Goal: Task Accomplishment & Management: Complete application form

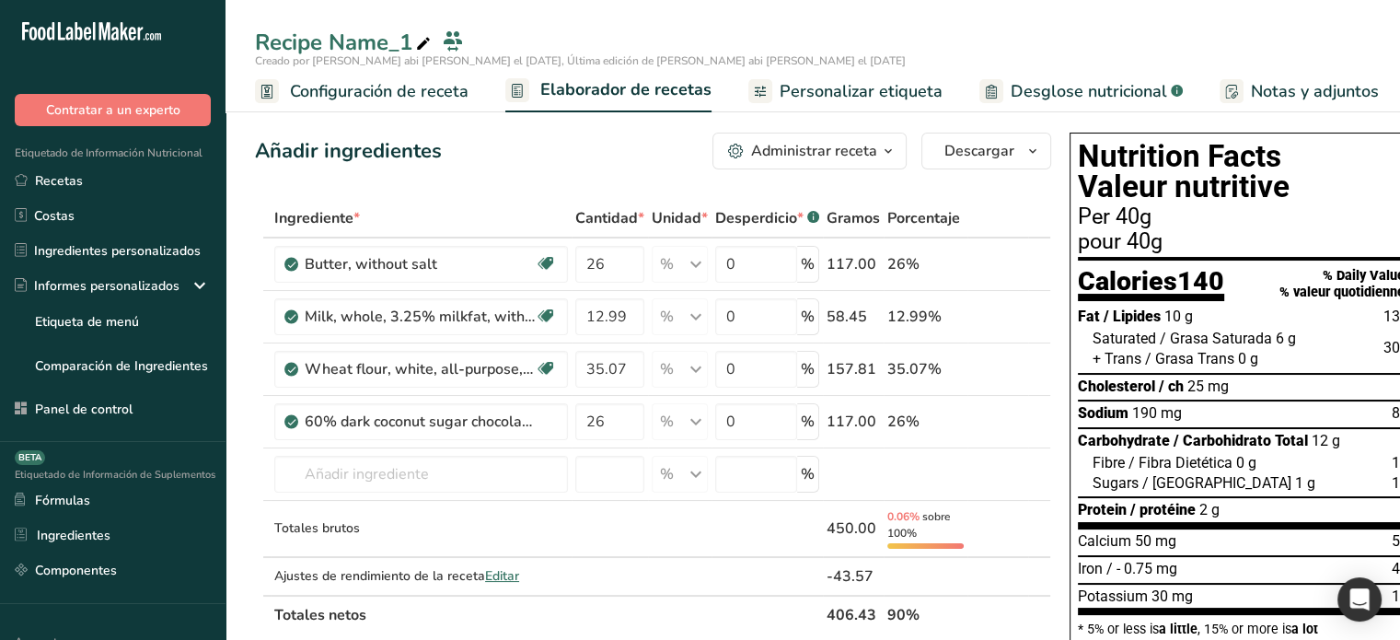
click at [399, 94] on span "Configuración de receta" at bounding box center [379, 91] width 179 height 25
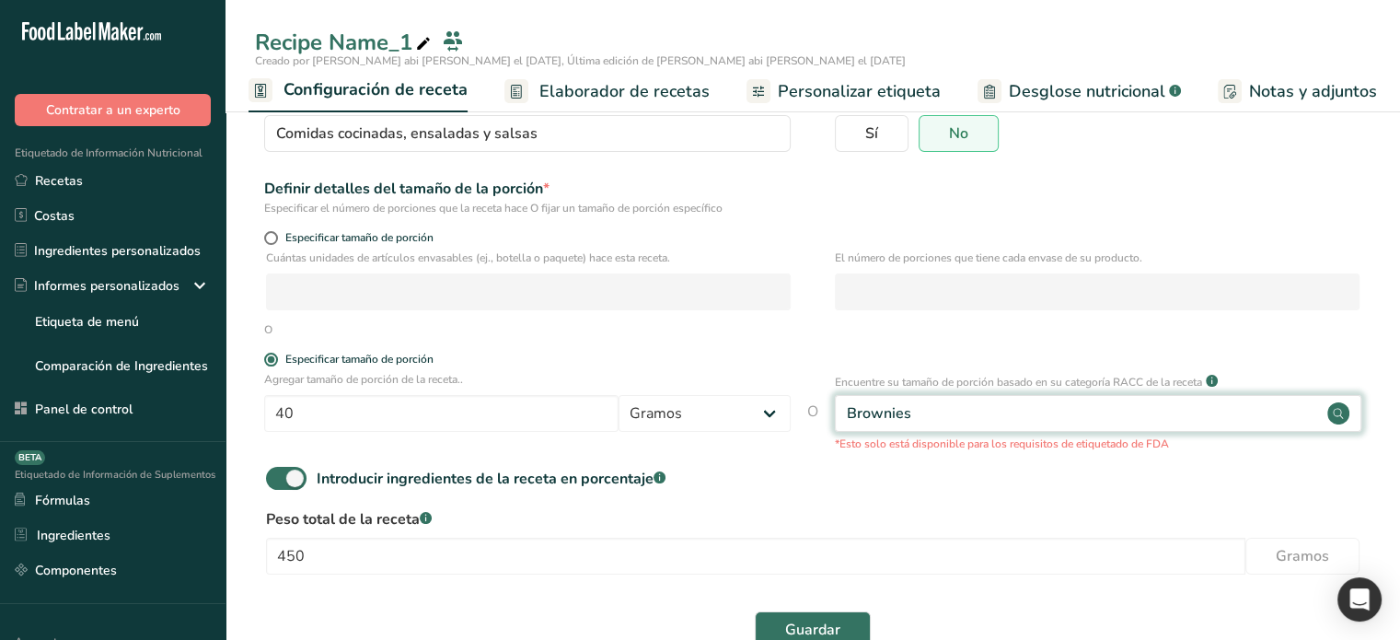
scroll to position [204, 0]
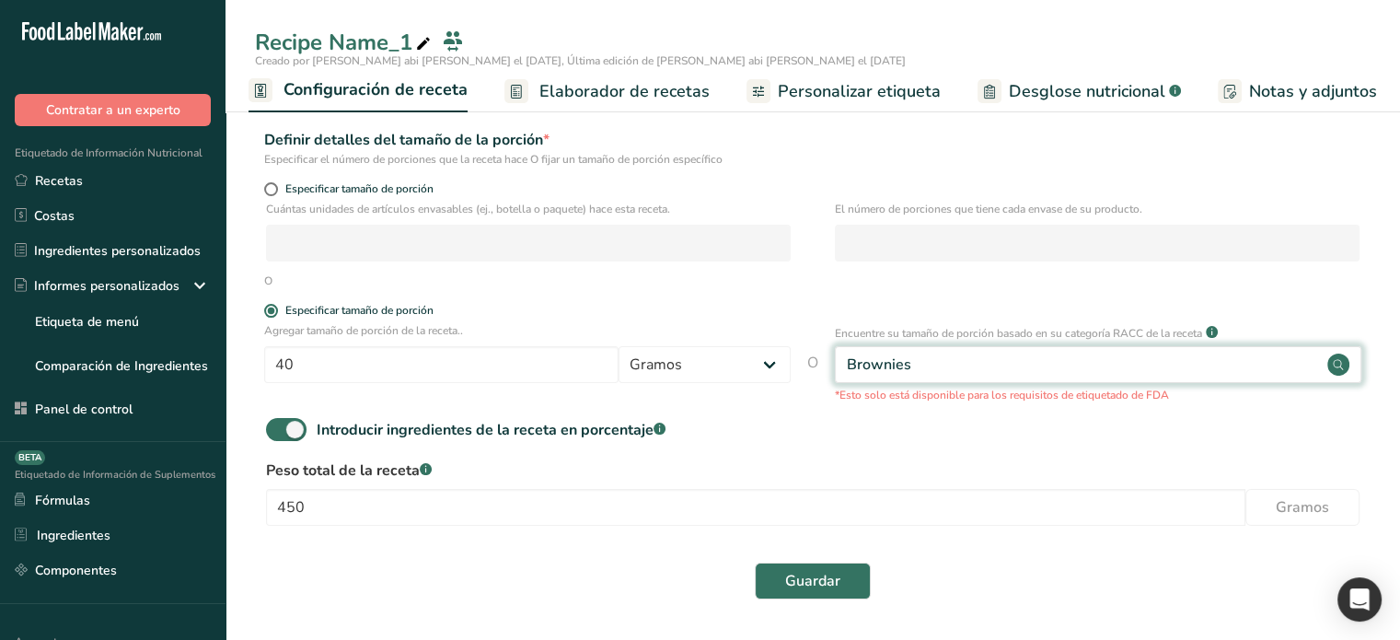
click at [1048, 360] on div "Brownies" at bounding box center [1098, 364] width 526 height 37
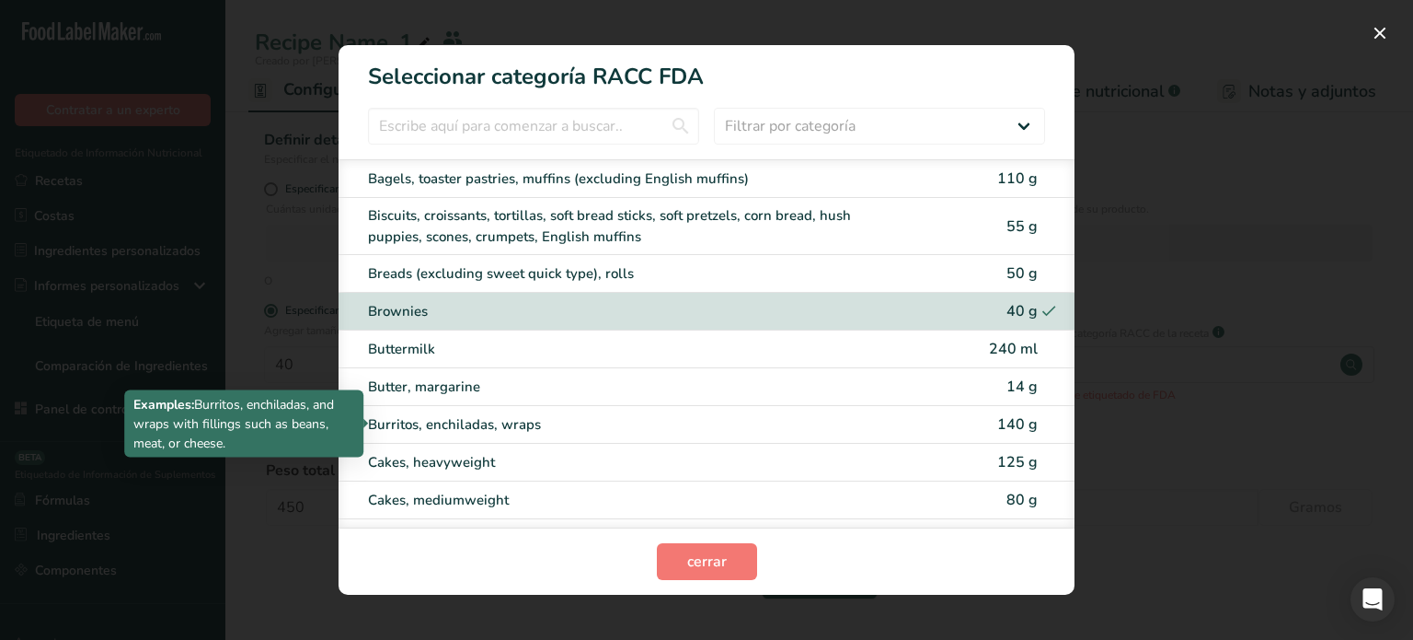
click at [863, 426] on div "Burritos, enchiladas, wraps" at bounding box center [629, 424] width 523 height 21
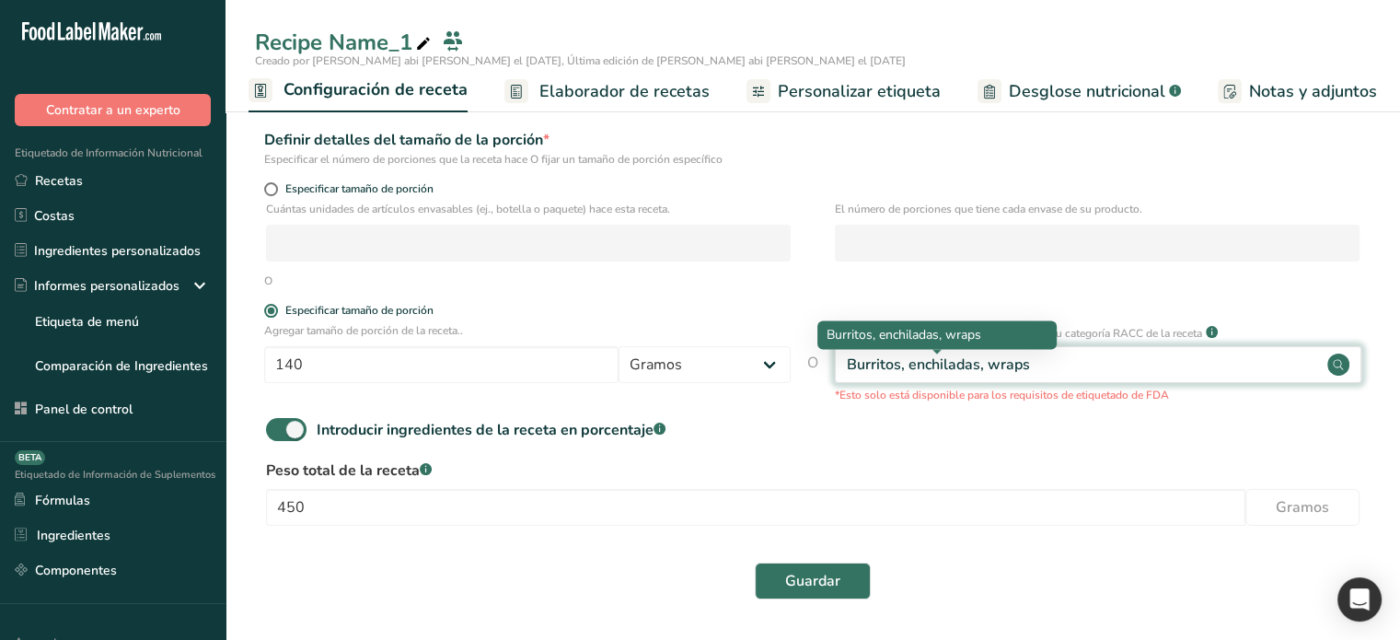
click at [1023, 361] on div "Burritos, enchiladas, wraps" at bounding box center [938, 364] width 183 height 22
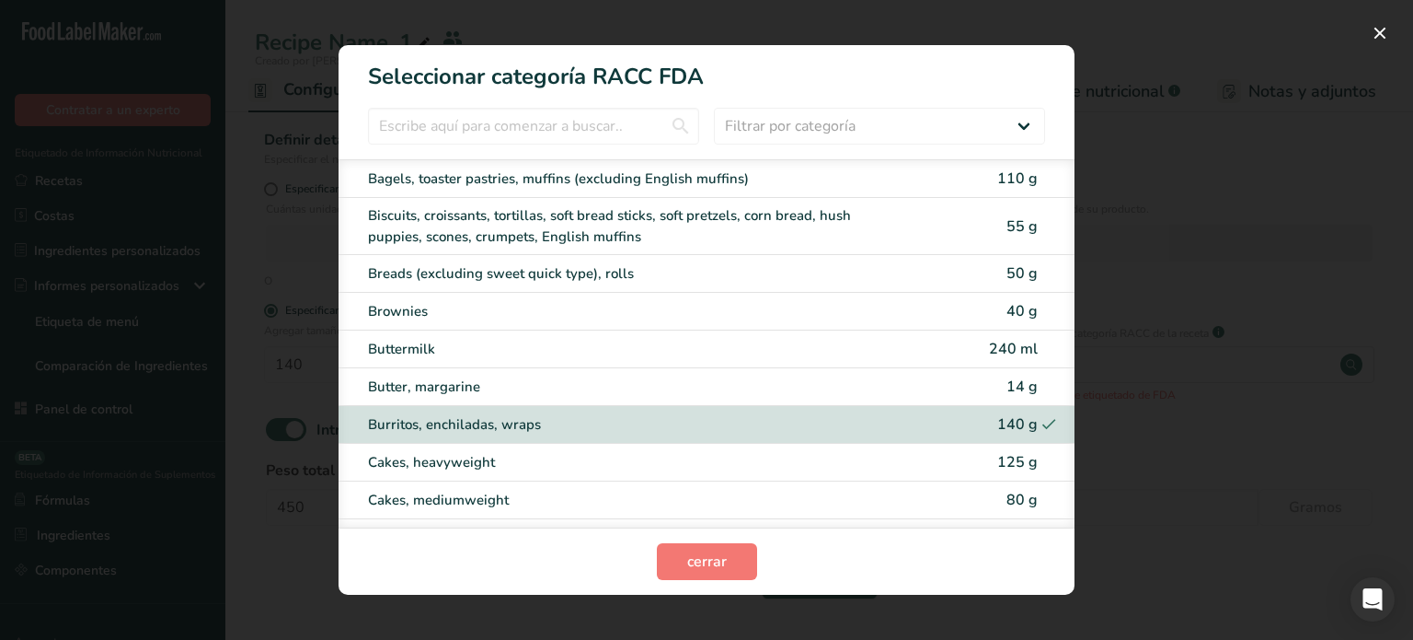
click at [983, 454] on div "125 g" at bounding box center [1010, 462] width 55 height 22
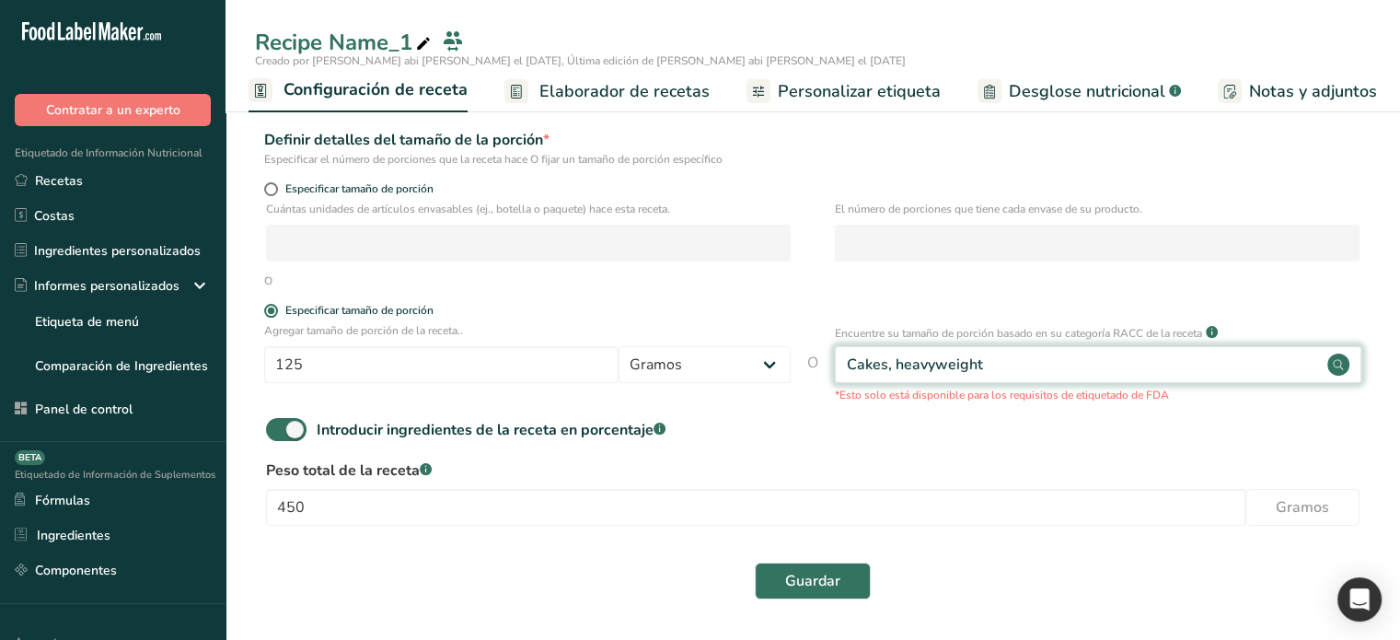
click at [1024, 373] on div "Cakes, heavyweight" at bounding box center [1098, 364] width 526 height 37
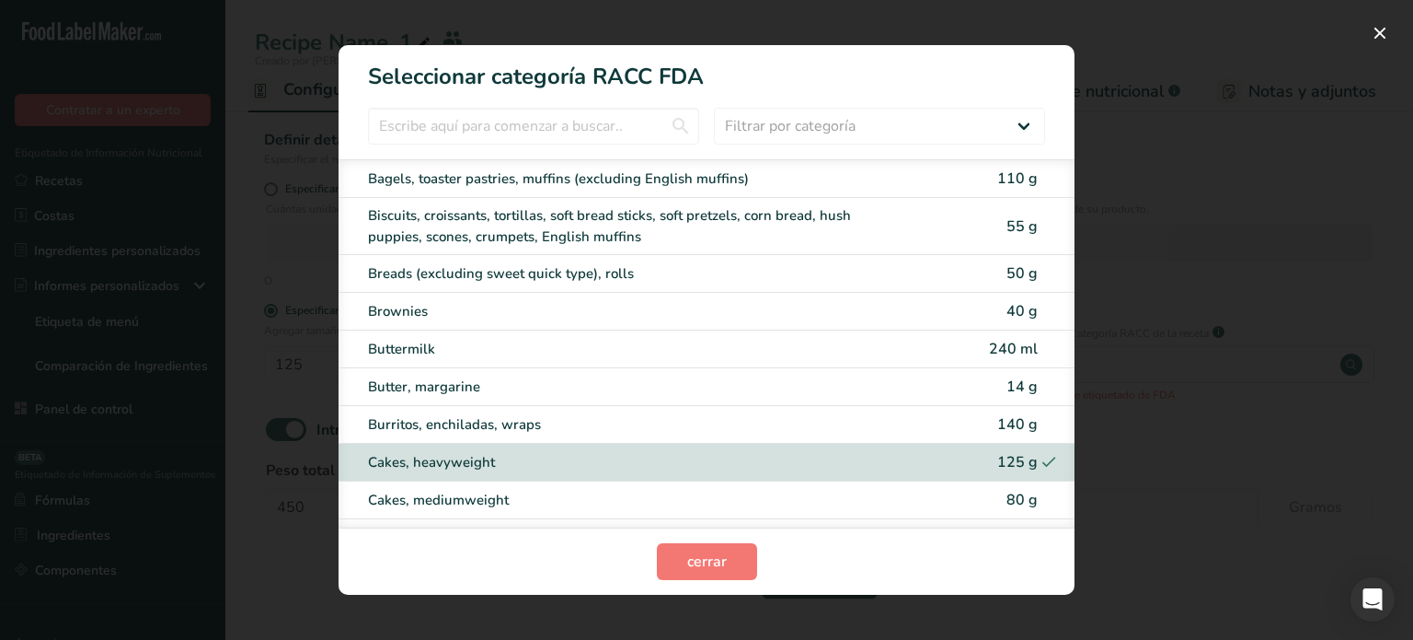
click at [1003, 351] on span "240 ml" at bounding box center [1013, 349] width 49 height 20
type input "240"
select select "27"
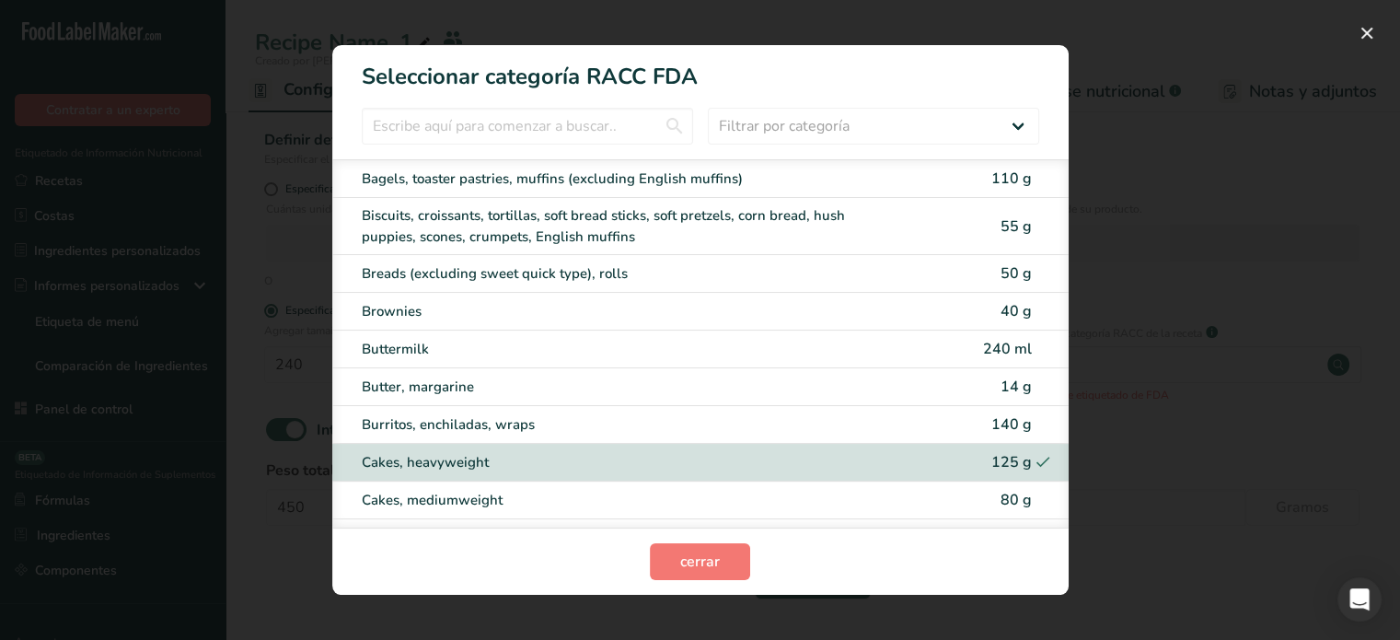
select select "29"
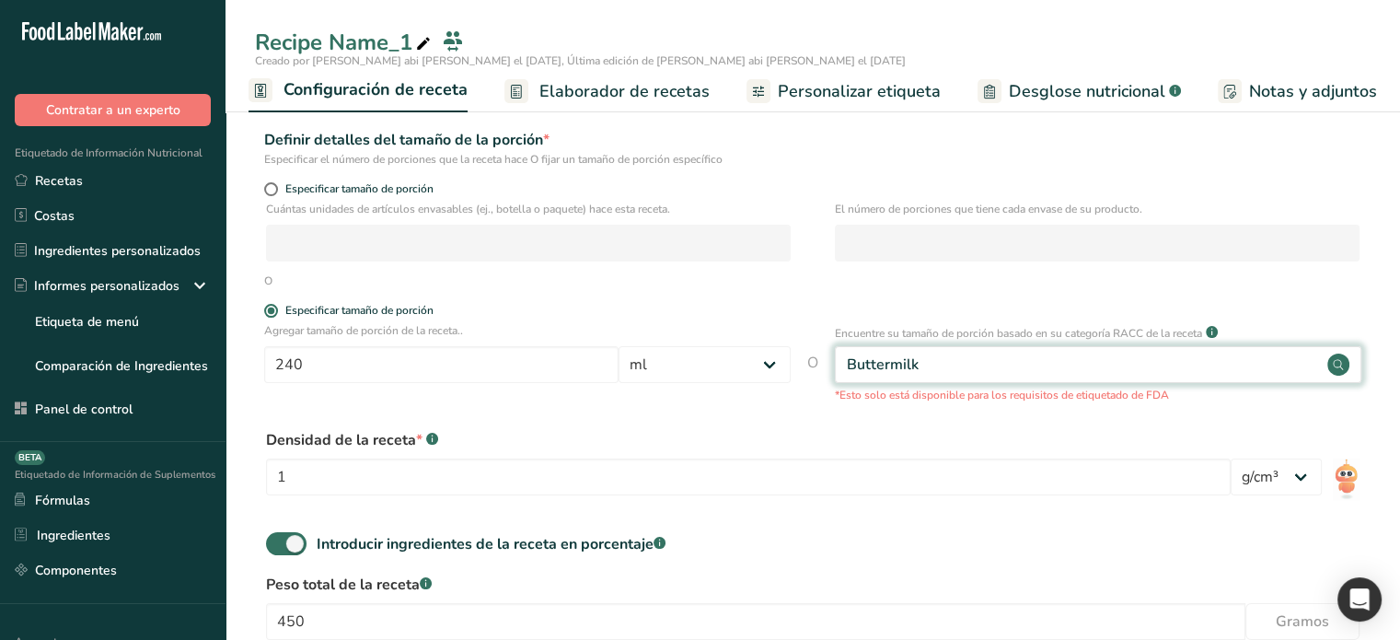
click at [1034, 363] on div "Buttermilk" at bounding box center [1098, 364] width 526 height 37
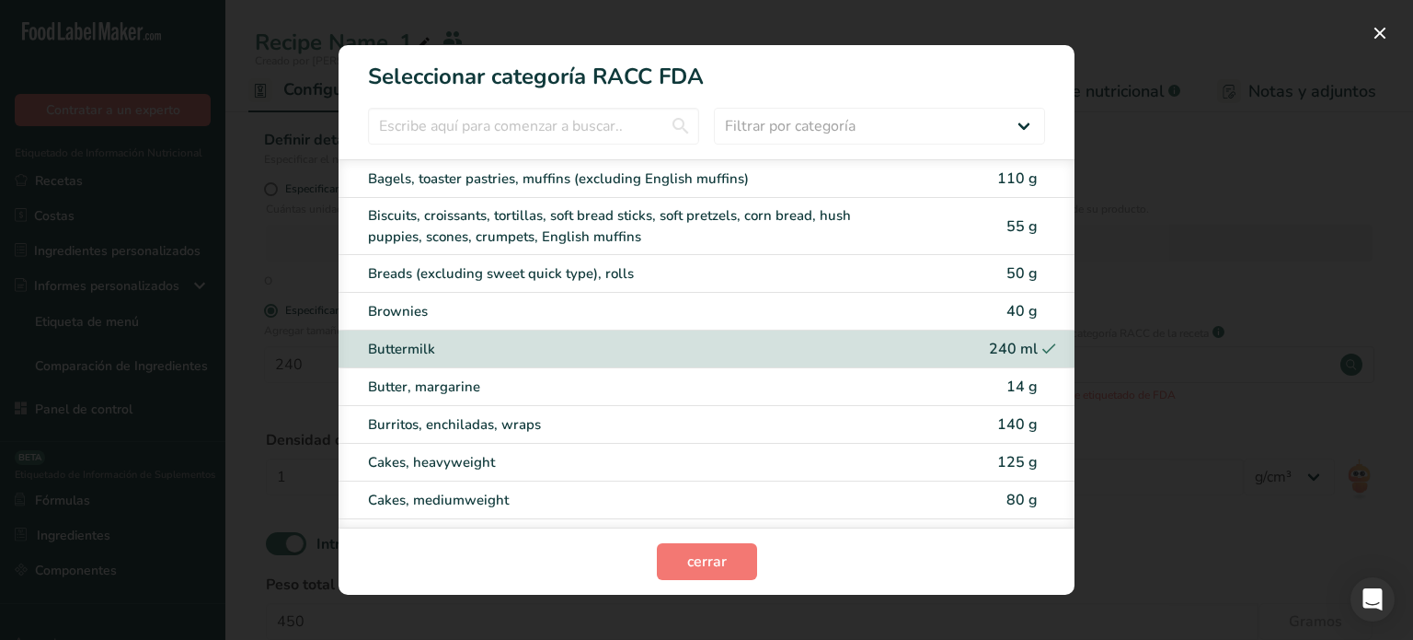
click at [942, 214] on div "Biscuits, croissants, tortillas, soft bread sticks, soft pretzels, corn bread, …" at bounding box center [675, 225] width 615 height 41
type input "55"
select select "0"
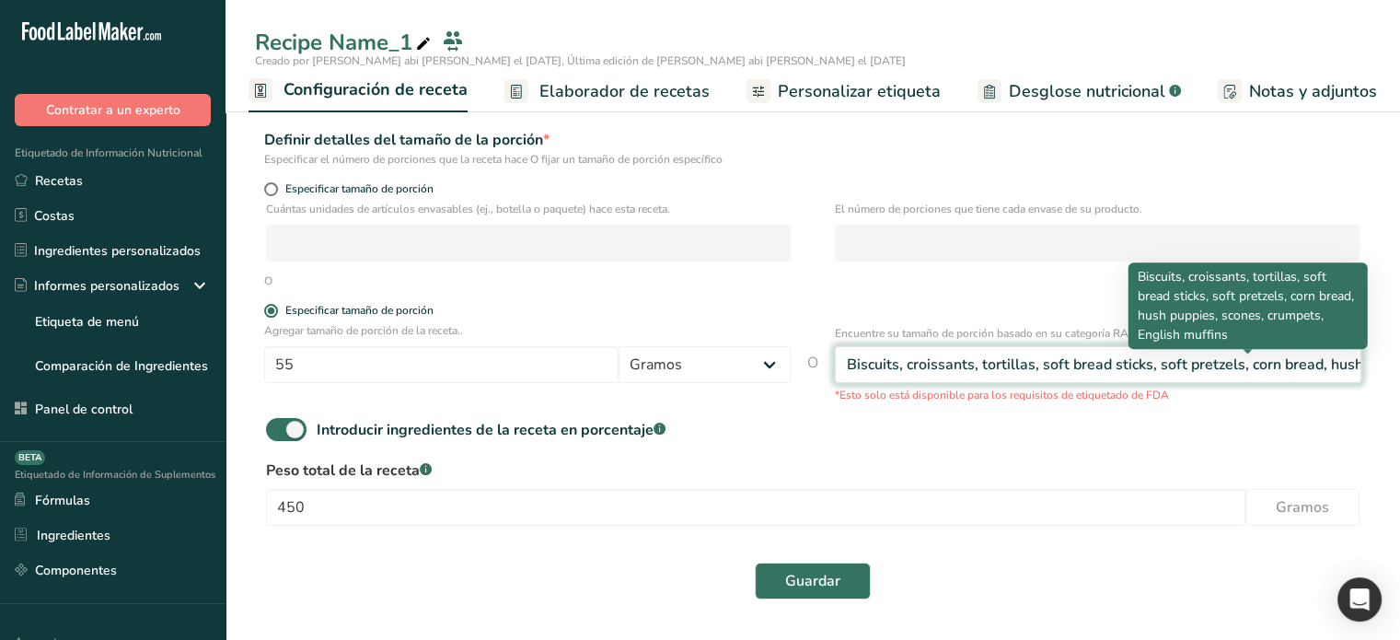
click at [957, 363] on div "Biscuits, croissants, tortillas, soft bread sticks, soft pretzels, corn bread, …" at bounding box center [1250, 364] width 807 height 22
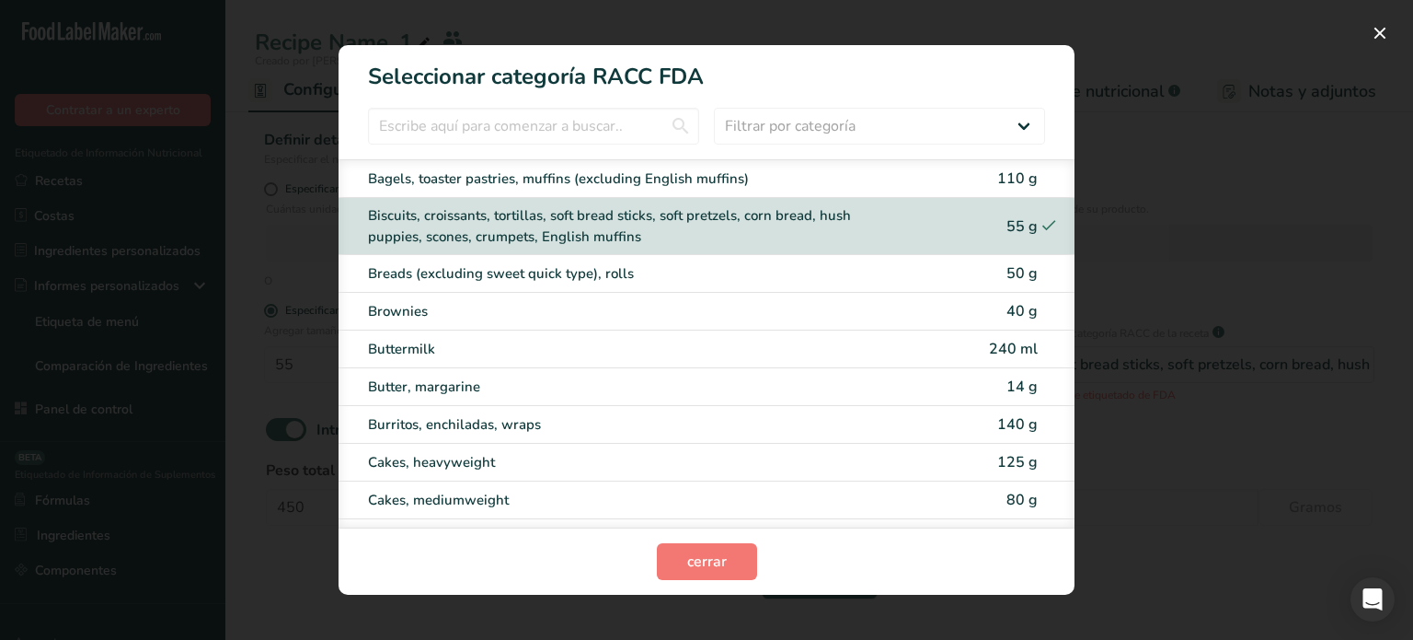
click at [884, 176] on div "Bagels, toaster pastries, muffins (excluding English muffins)" at bounding box center [675, 178] width 615 height 21
type input "110"
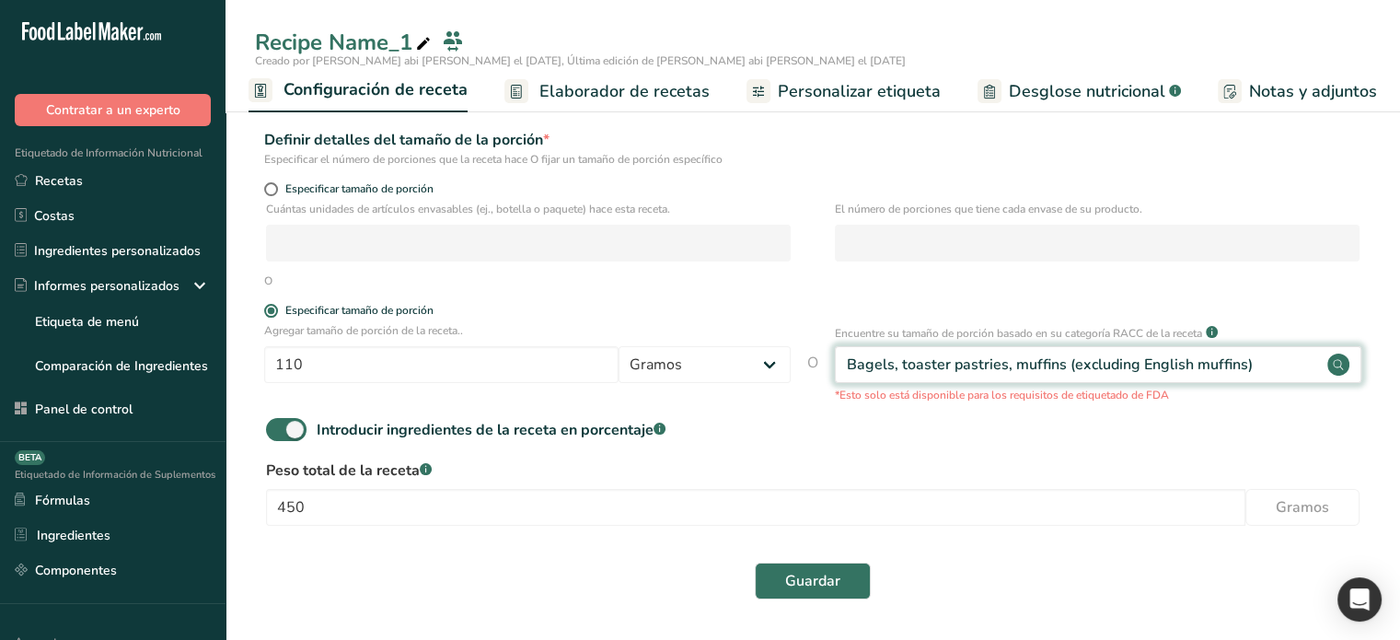
click at [946, 375] on div "Bagels, toaster pastries, muffins (excluding English muffins)" at bounding box center [1050, 364] width 406 height 22
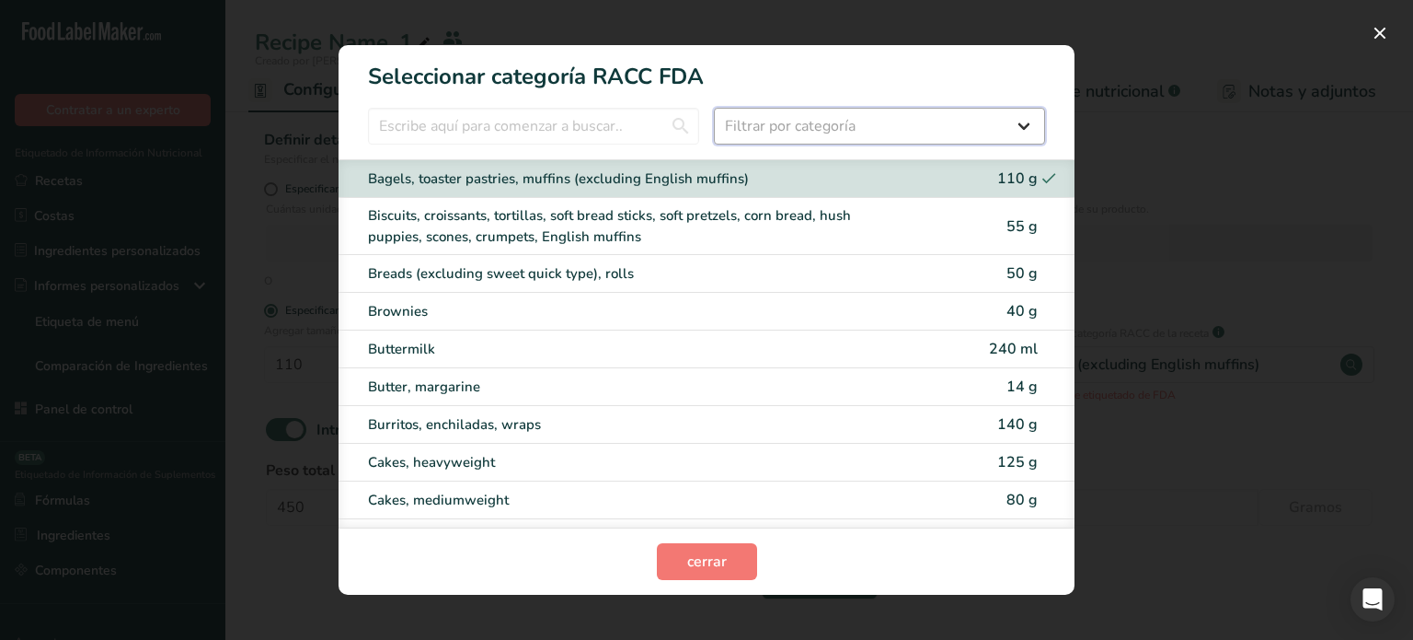
click at [928, 139] on select "Filtrar por categoría Todos Productos de panadería Bebidas Cereales y otros pro…" at bounding box center [879, 126] width 331 height 37
select select "6"
click at [714, 108] on select "Filtrar por categoría Todos Productos de panadería Bebidas Cereales y otros pro…" at bounding box center [879, 126] width 331 height 37
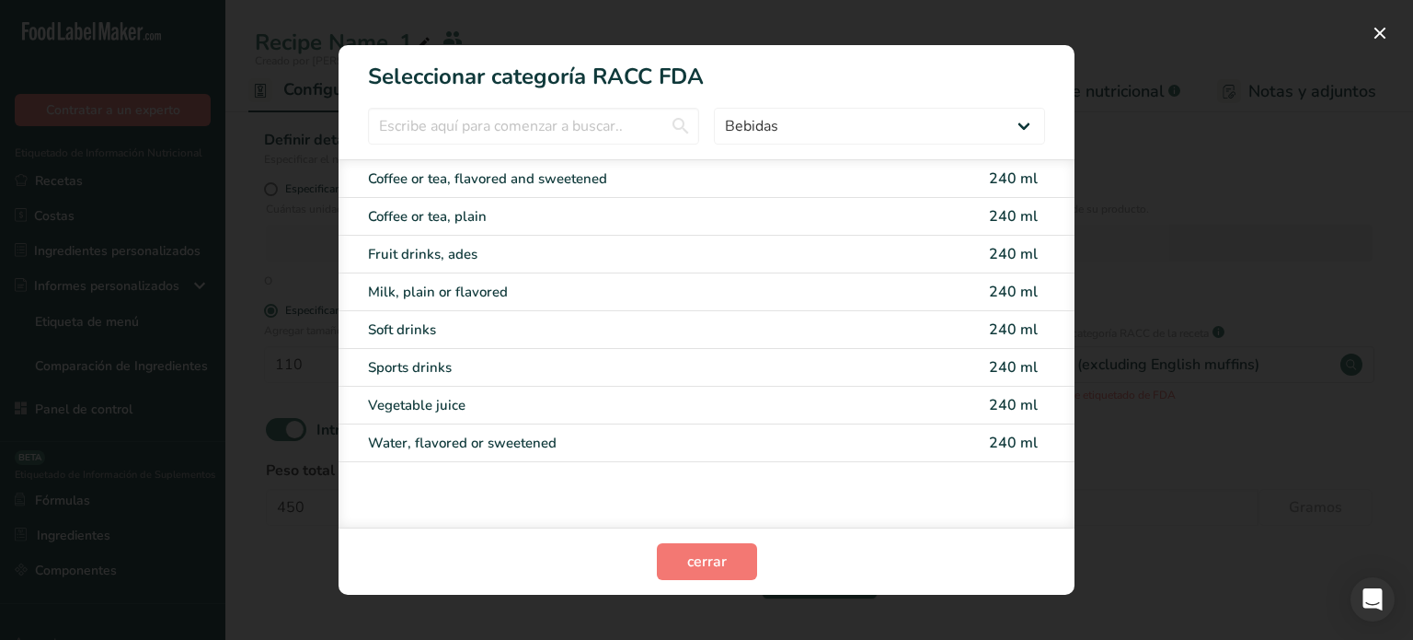
click at [935, 259] on div "Fruit drinks, ades" at bounding box center [675, 254] width 615 height 21
type input "240"
select select "27"
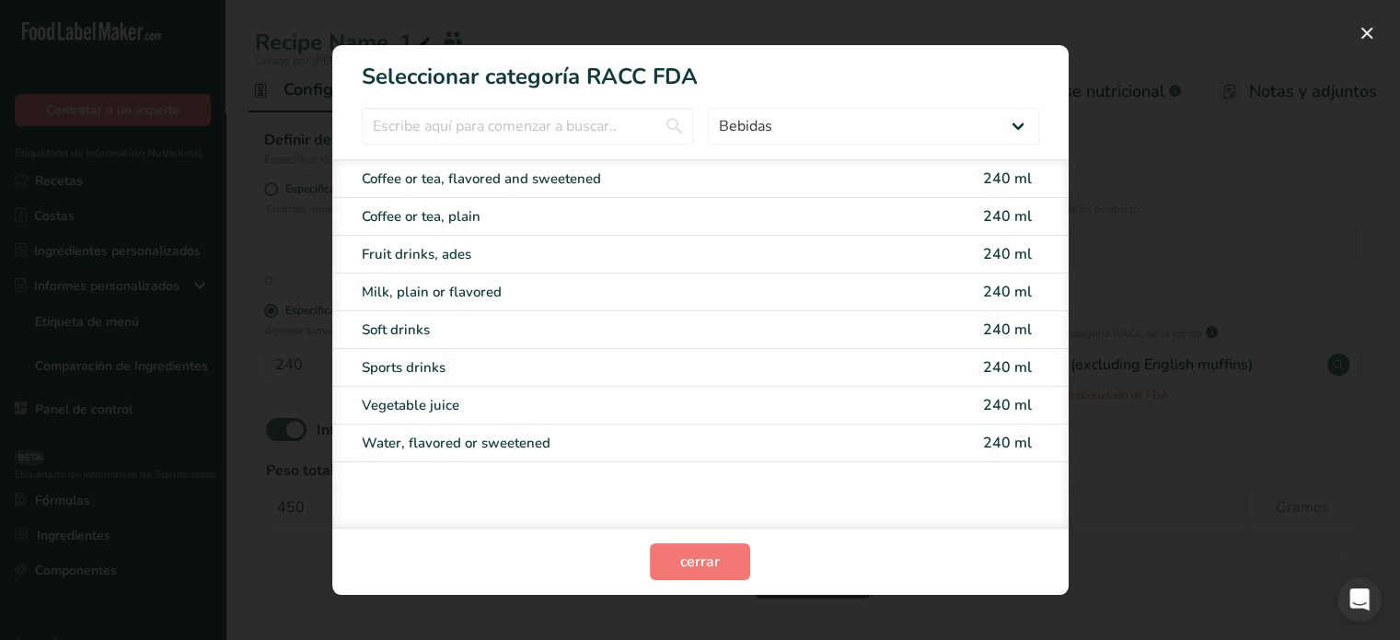
select select "29"
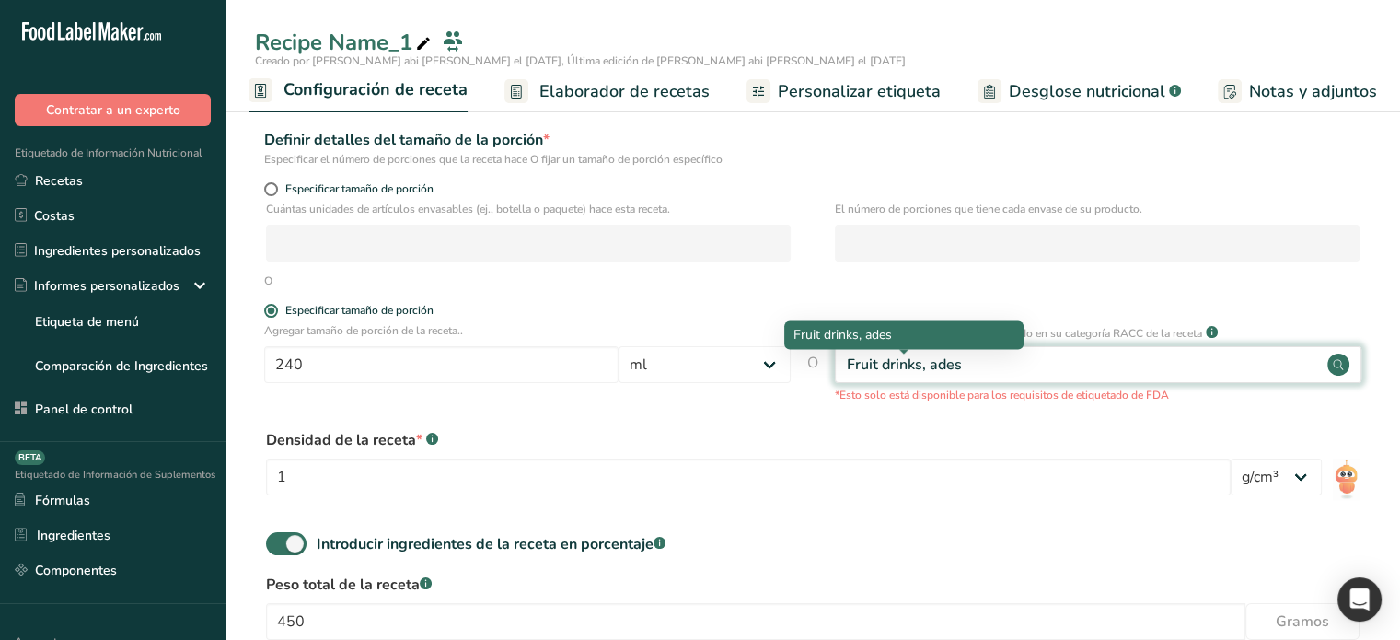
click at [957, 365] on div "Fruit drinks, ades" at bounding box center [904, 364] width 115 height 22
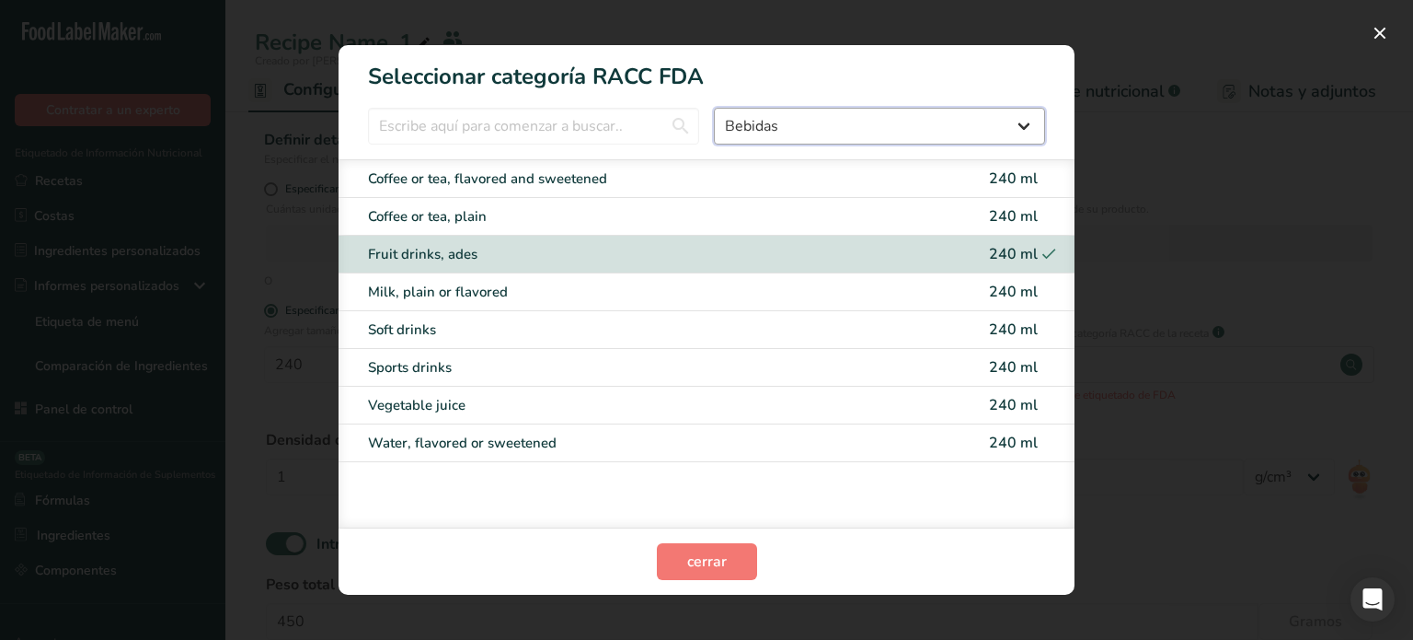
click at [941, 130] on select "Todos Productos de panadería Bebidas Cereales y otros productos de granos Produ…" at bounding box center [879, 126] width 331 height 37
select select "11"
click at [714, 108] on select "Todos Productos de panadería Bebidas Cereales y otros productos de granos Produ…" at bounding box center [879, 126] width 331 height 37
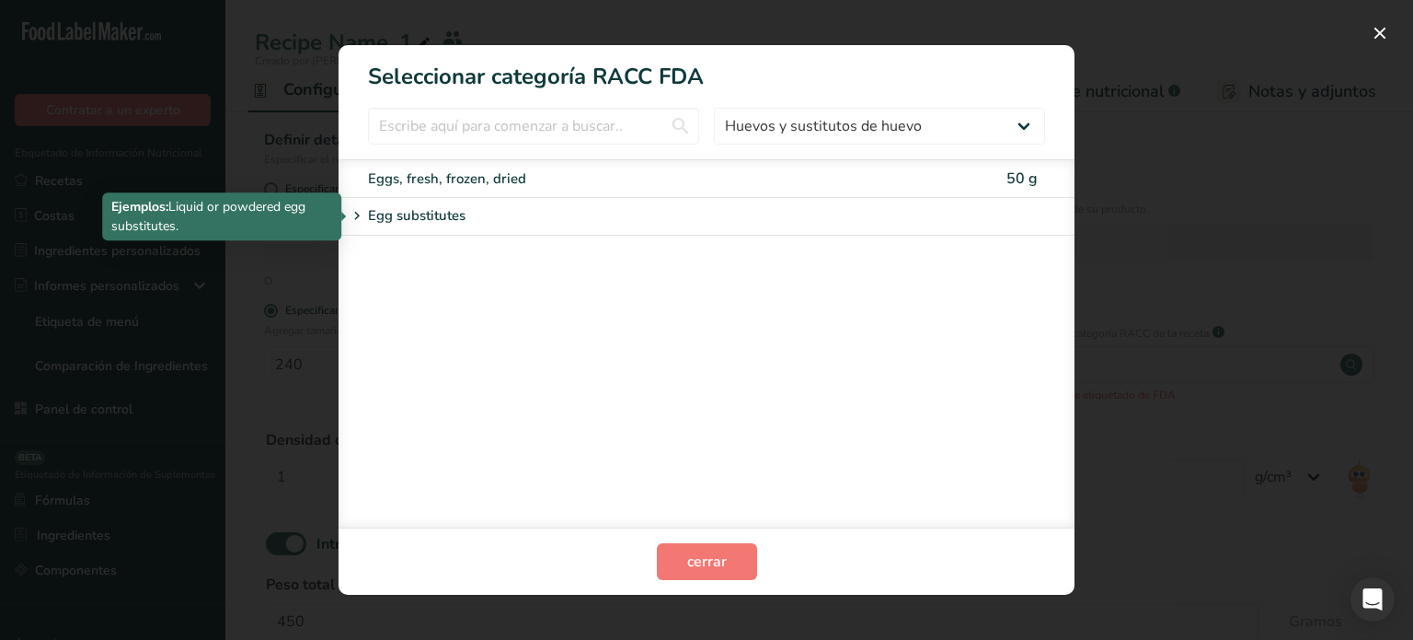
click at [674, 220] on div "Egg substitutes" at bounding box center [637, 216] width 582 height 22
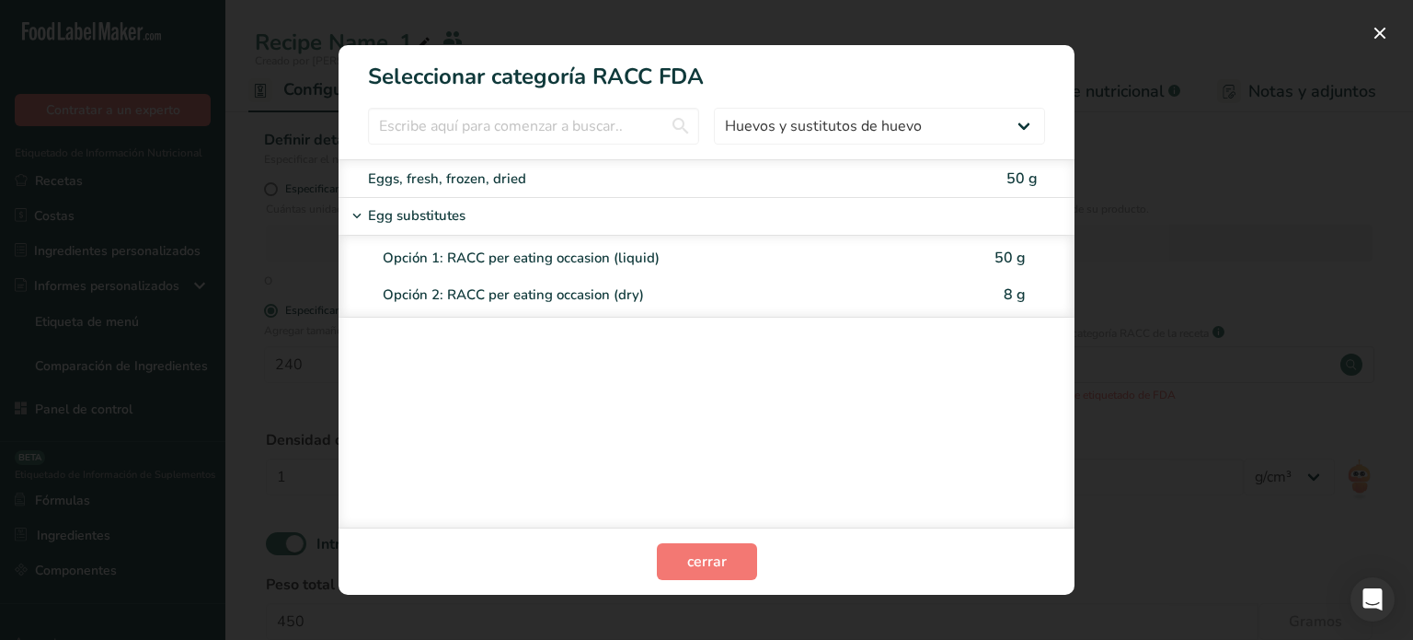
click at [526, 258] on div "Opción 1: RACC per eating occasion (liquid)" at bounding box center [677, 258] width 588 height 21
type input "50"
select select "0"
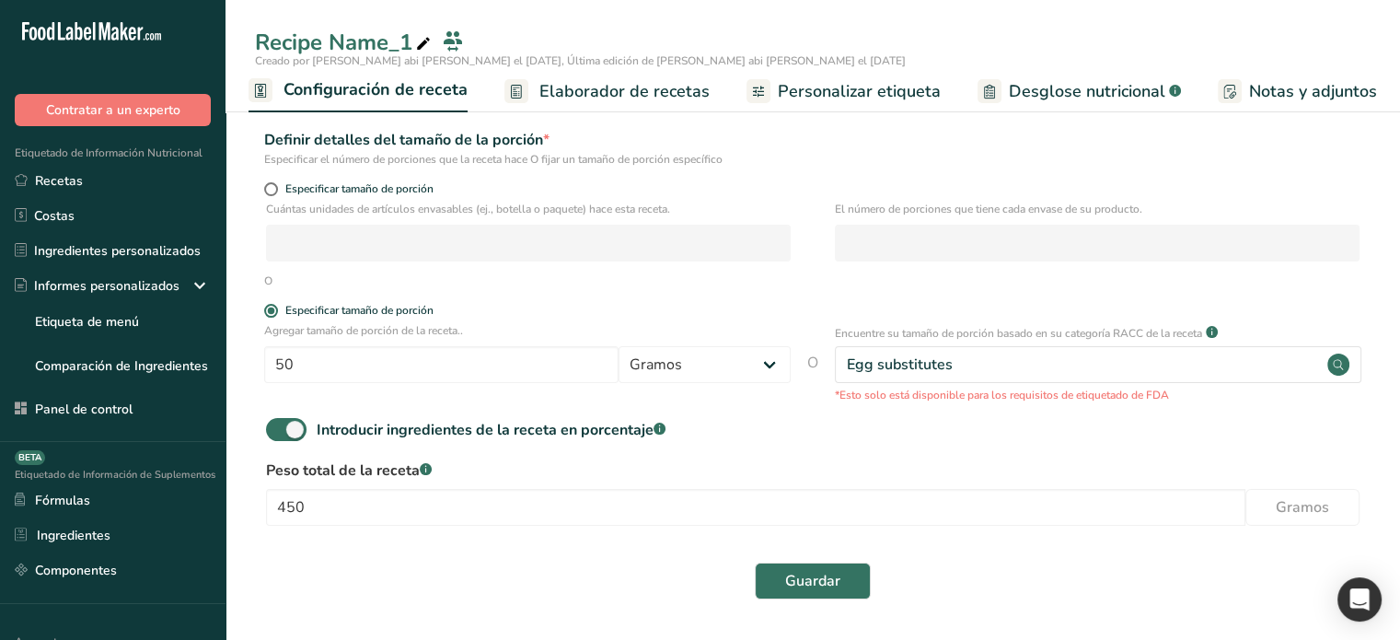
click at [824, 363] on div "Agregar tamaño de porción de la receta.. 50 Gramos ppm mcg kg mg mcg libras Onz…" at bounding box center [812, 362] width 1115 height 81
drag, startPoint x: 811, startPoint y: 361, endPoint x: 830, endPoint y: 360, distance: 19.3
click at [830, 360] on div "Agregar tamaño de porción de la receta.. 50 Gramos ppm mcg kg mg mcg libras Onz…" at bounding box center [812, 362] width 1115 height 81
click at [817, 407] on form "Nombre de la receta * Recipe Name_1 Código de receta .a-a{fill:#347362;}.b-a{fi…" at bounding box center [812, 269] width 1115 height 682
drag, startPoint x: 805, startPoint y: 360, endPoint x: 832, endPoint y: 363, distance: 26.8
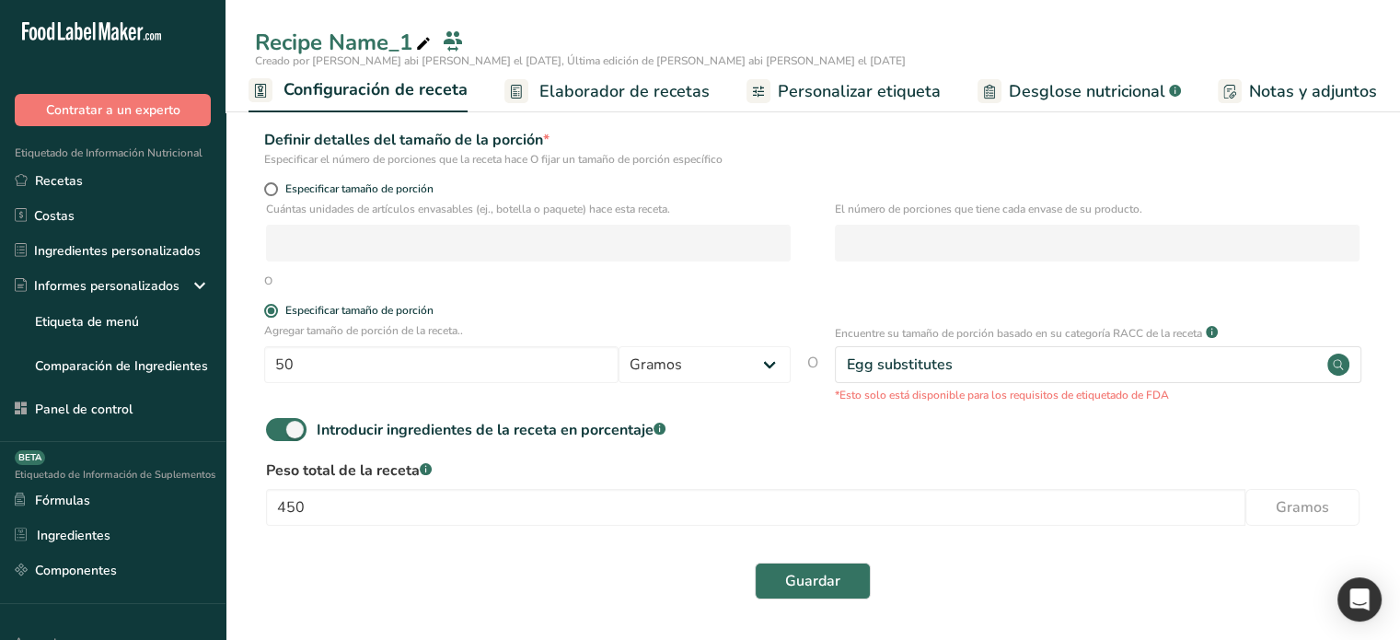
click at [832, 363] on div "Agregar tamaño de porción de la receta.. 50 Gramos ppm mcg kg mg mcg libras Onz…" at bounding box center [812, 362] width 1115 height 81
click at [847, 441] on div "Introducir ingredientes de la receta en porcentaje .a-a{fill:#347362;}.b-a{fill…" at bounding box center [812, 437] width 1115 height 38
click at [812, 362] on span "O" at bounding box center [812, 378] width 11 height 52
click at [812, 409] on form "Nombre de la receta * Recipe Name_1 Código de receta .a-a{fill:#347362;}.b-a{fi…" at bounding box center [812, 269] width 1115 height 682
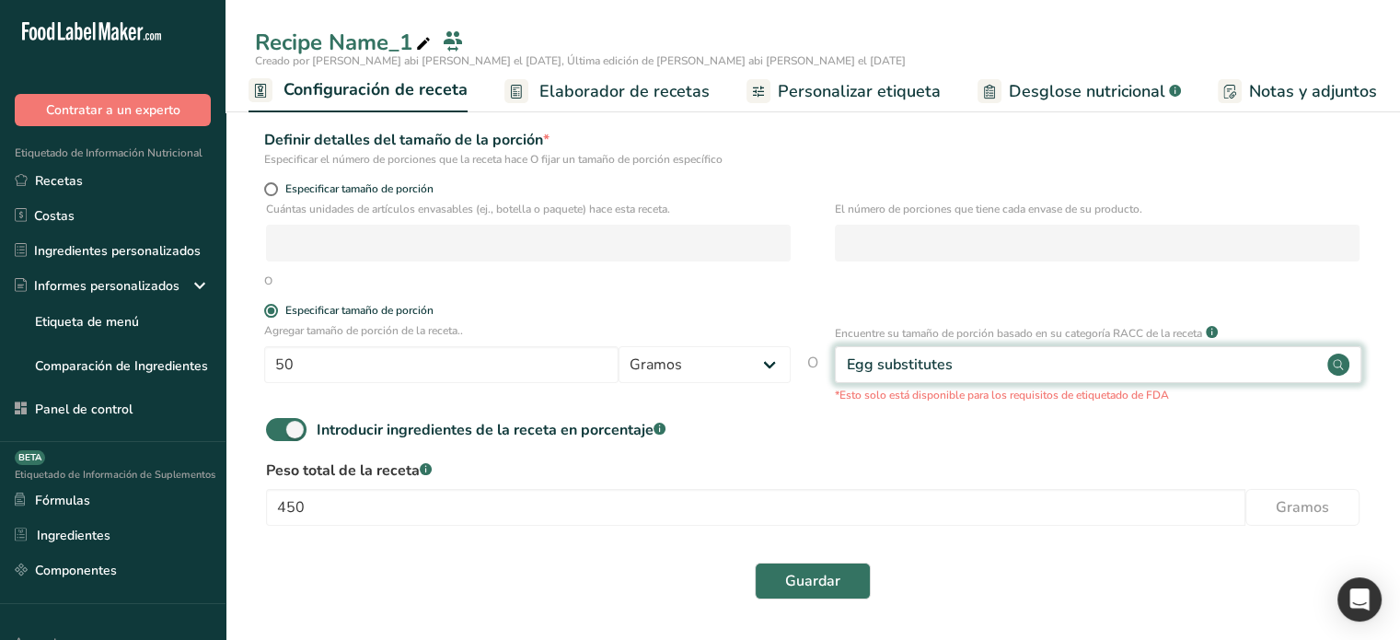
click at [996, 363] on div "Egg substitutes" at bounding box center [1098, 364] width 526 height 37
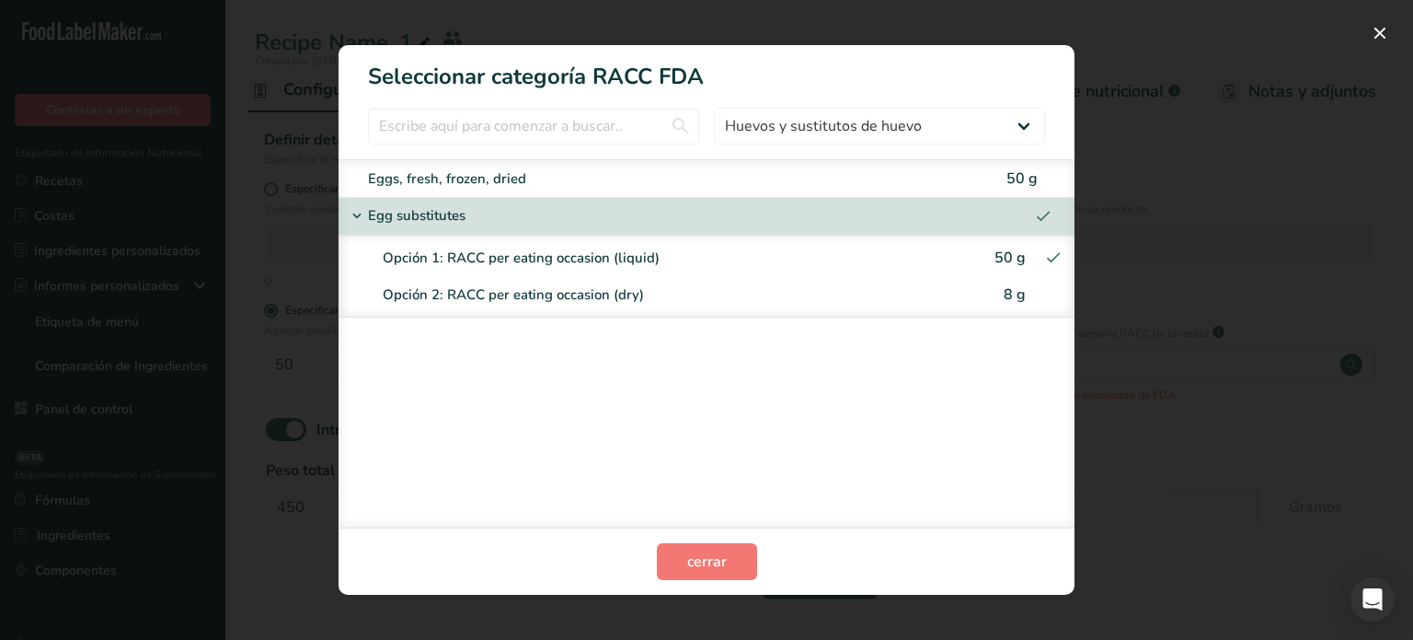
click at [483, 255] on div "Opción 1: RACC per eating occasion (liquid)" at bounding box center [677, 258] width 588 height 21
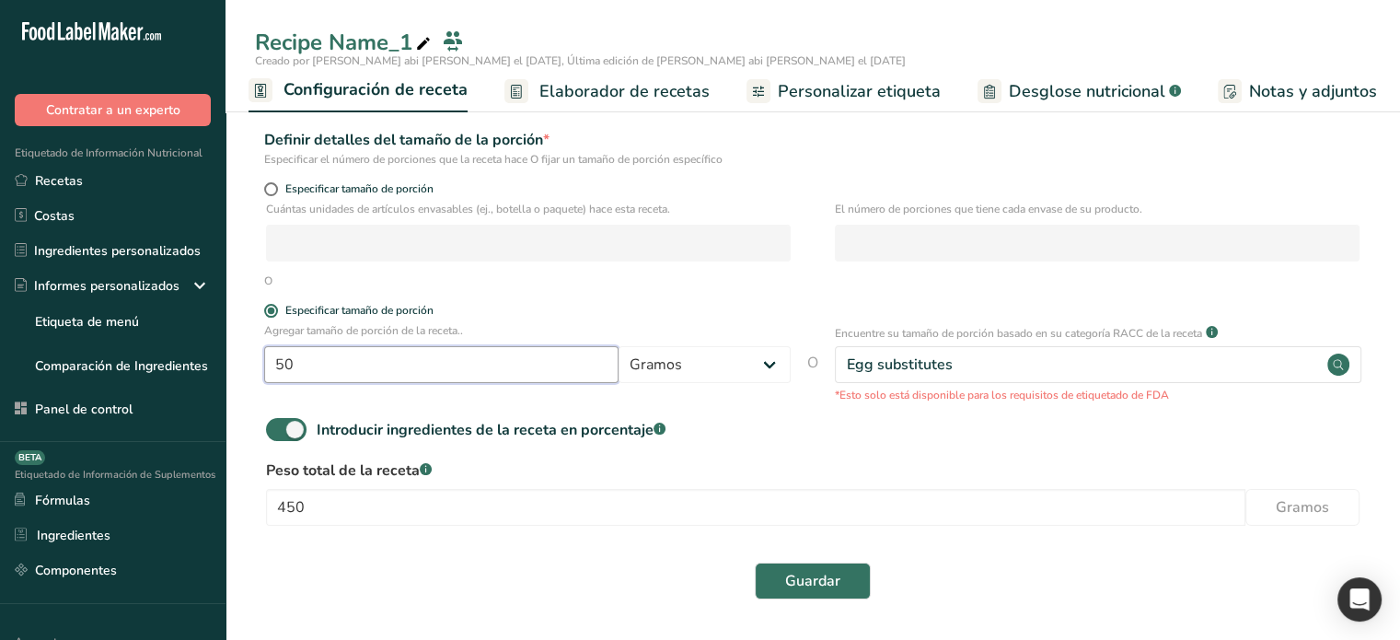
click at [429, 365] on input "50" at bounding box center [441, 364] width 354 height 37
click at [843, 430] on div "Introducir ingredientes de la receta en porcentaje .a-a{fill:#347362;}.b-a{fill…" at bounding box center [812, 437] width 1115 height 38
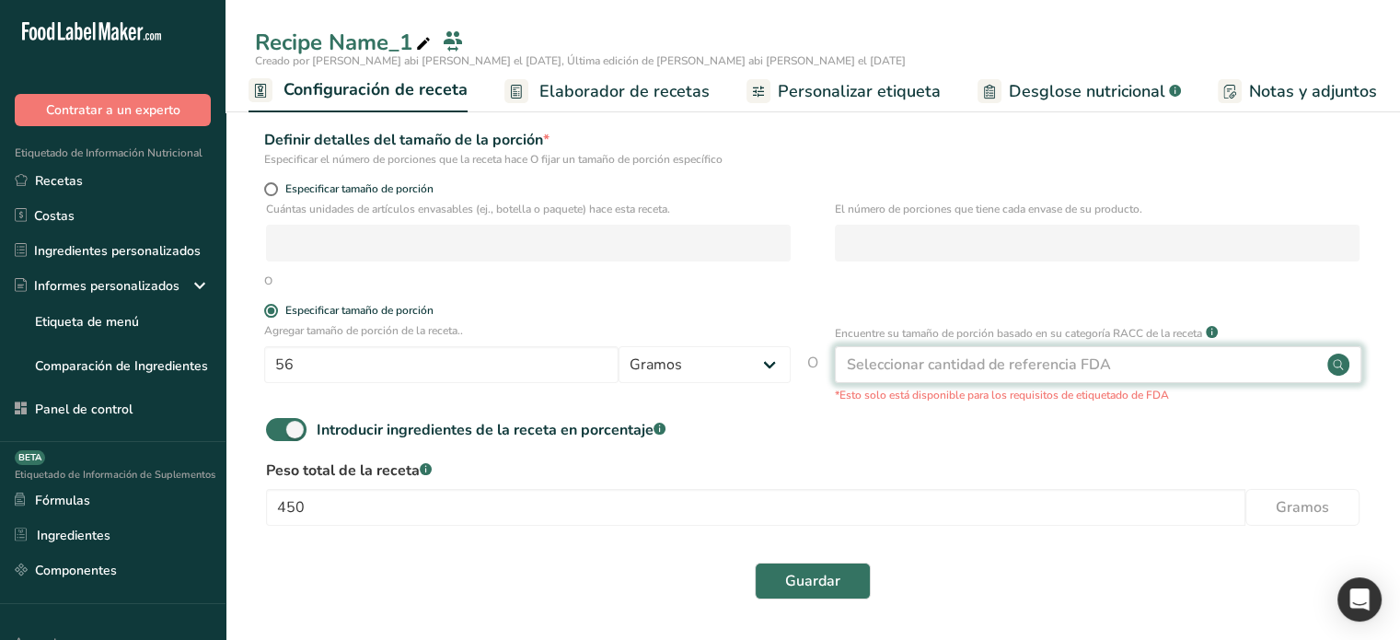
click at [904, 365] on div "Seleccionar cantidad de referencia FDA" at bounding box center [979, 364] width 264 height 22
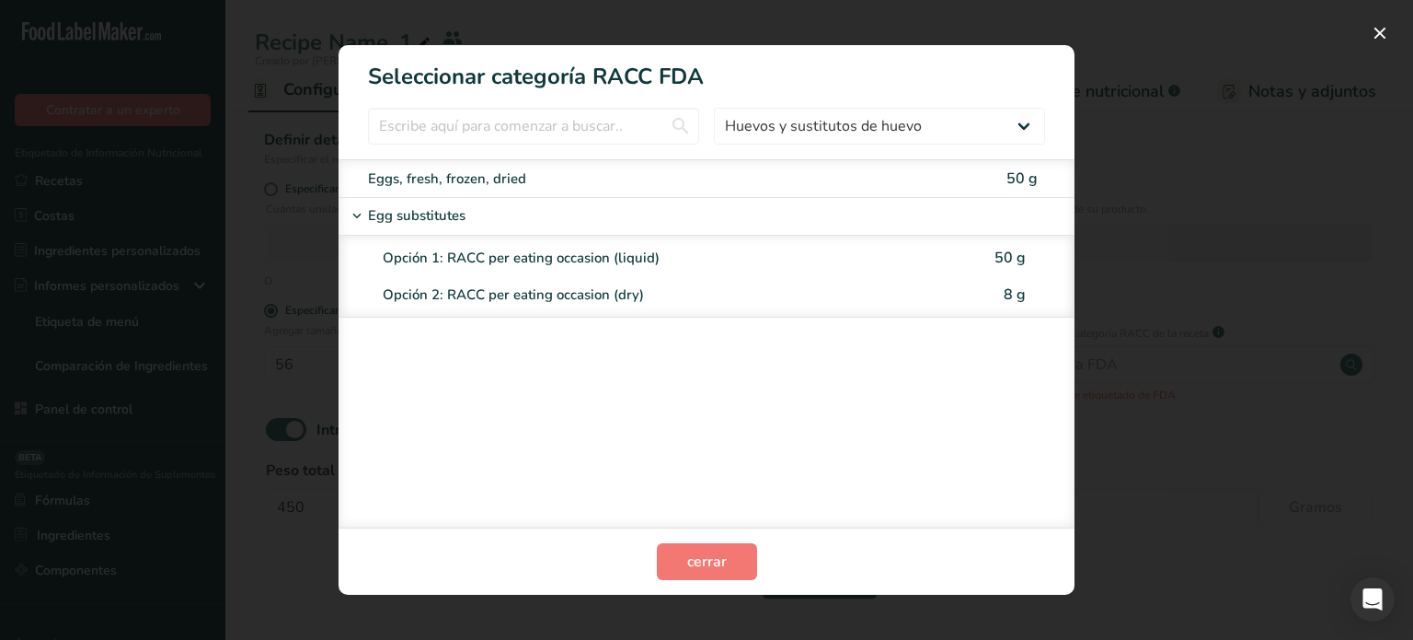
click at [663, 255] on div "Opción 1: RACC per eating occasion (liquid)" at bounding box center [677, 258] width 588 height 21
type input "50"
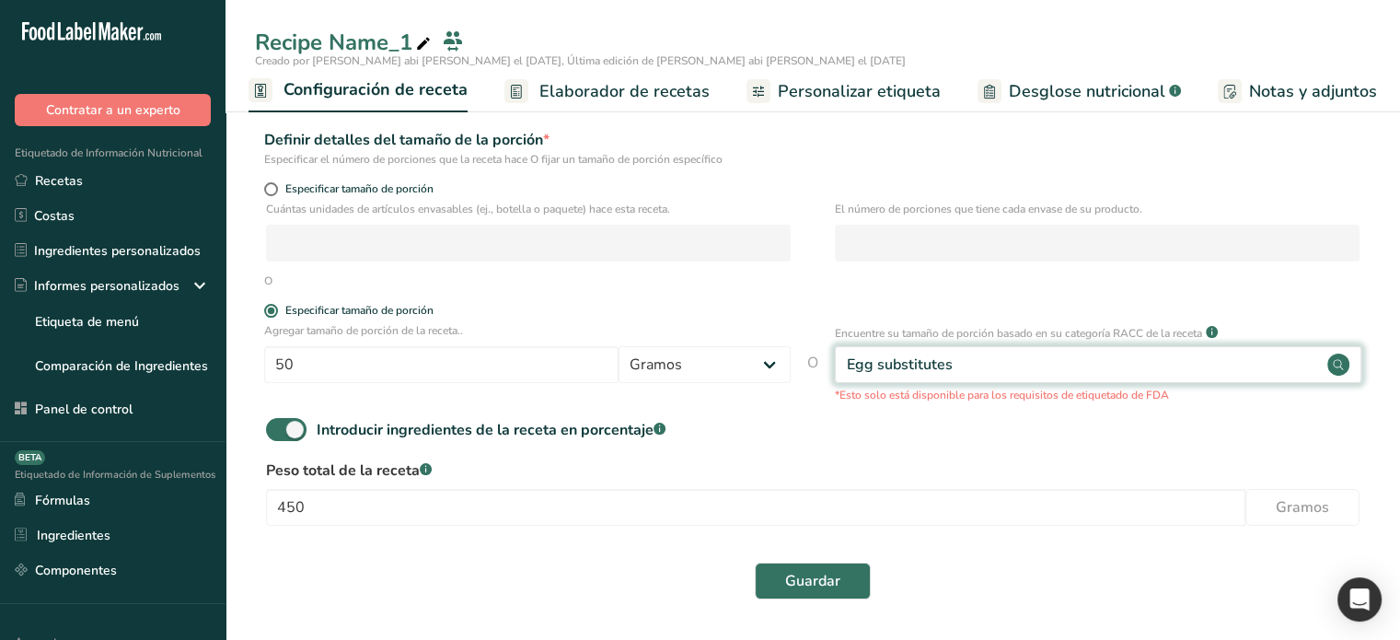
click at [941, 363] on div "Egg substitutes" at bounding box center [900, 364] width 106 height 22
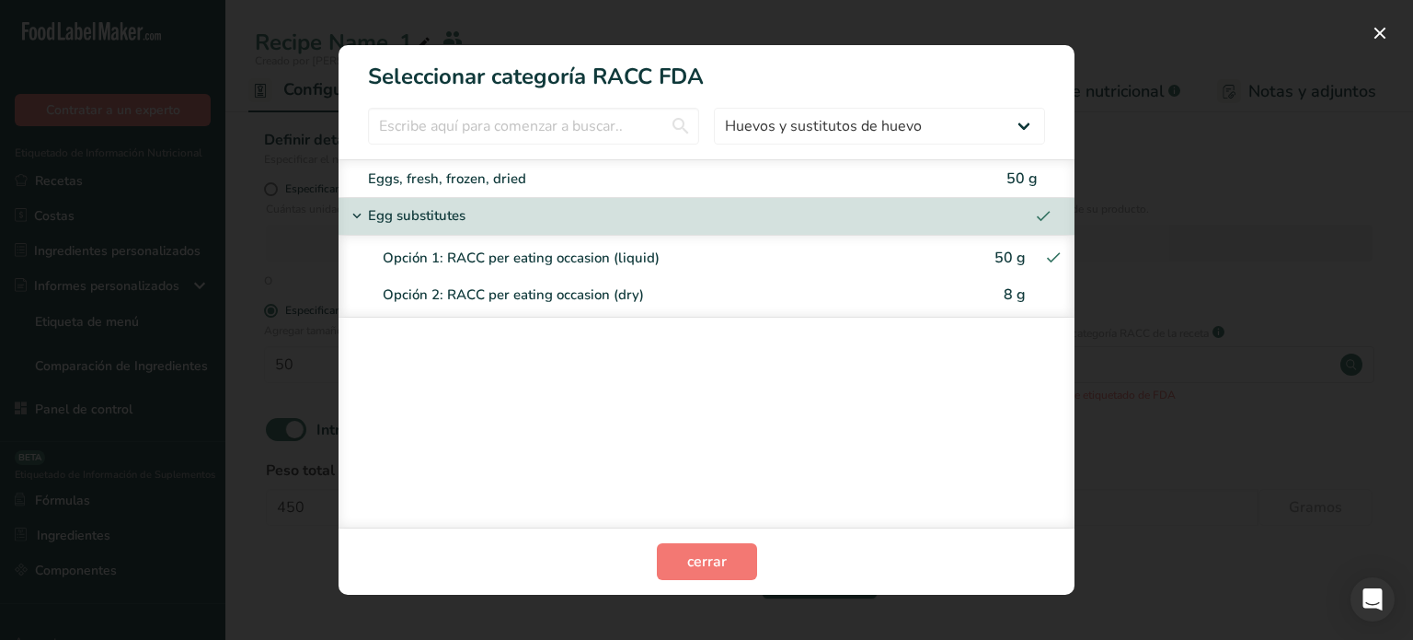
click at [788, 257] on div "Opción 1: RACC per eating occasion (liquid)" at bounding box center [677, 258] width 588 height 21
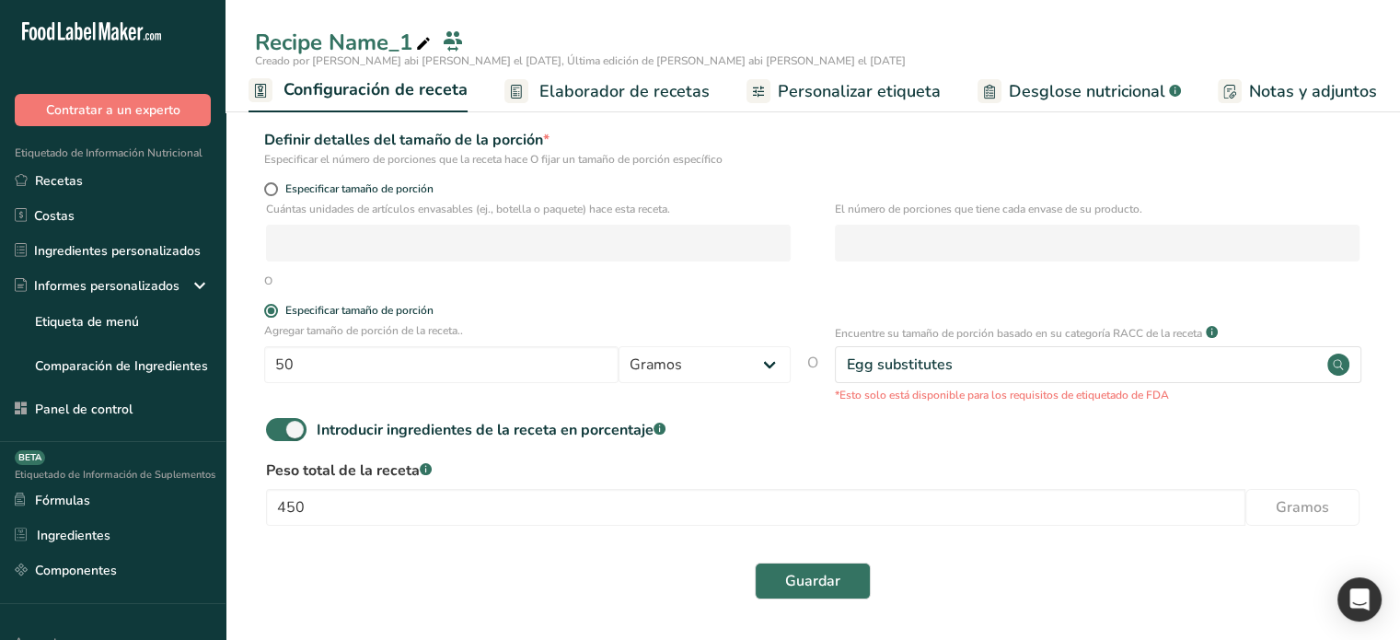
click at [843, 445] on div "Introducir ingredientes de la receta en porcentaje .a-a{fill:#347362;}.b-a{fill…" at bounding box center [812, 437] width 1115 height 38
click at [285, 426] on span at bounding box center [286, 429] width 40 height 23
click at [278, 426] on input "Introducir ingredientes de la receta en porcentaje .a-a{fill:#347362;}.b-a{fill…" at bounding box center [272, 429] width 12 height 12
checkbox input "false"
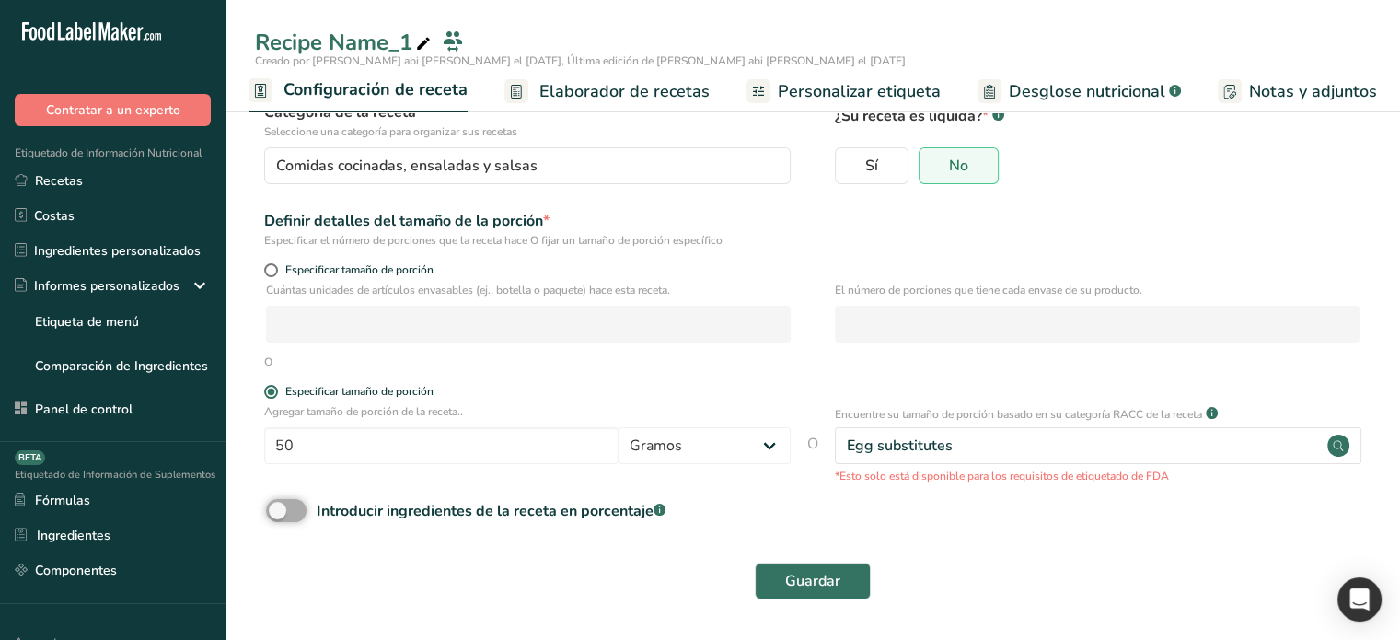
scroll to position [123, 0]
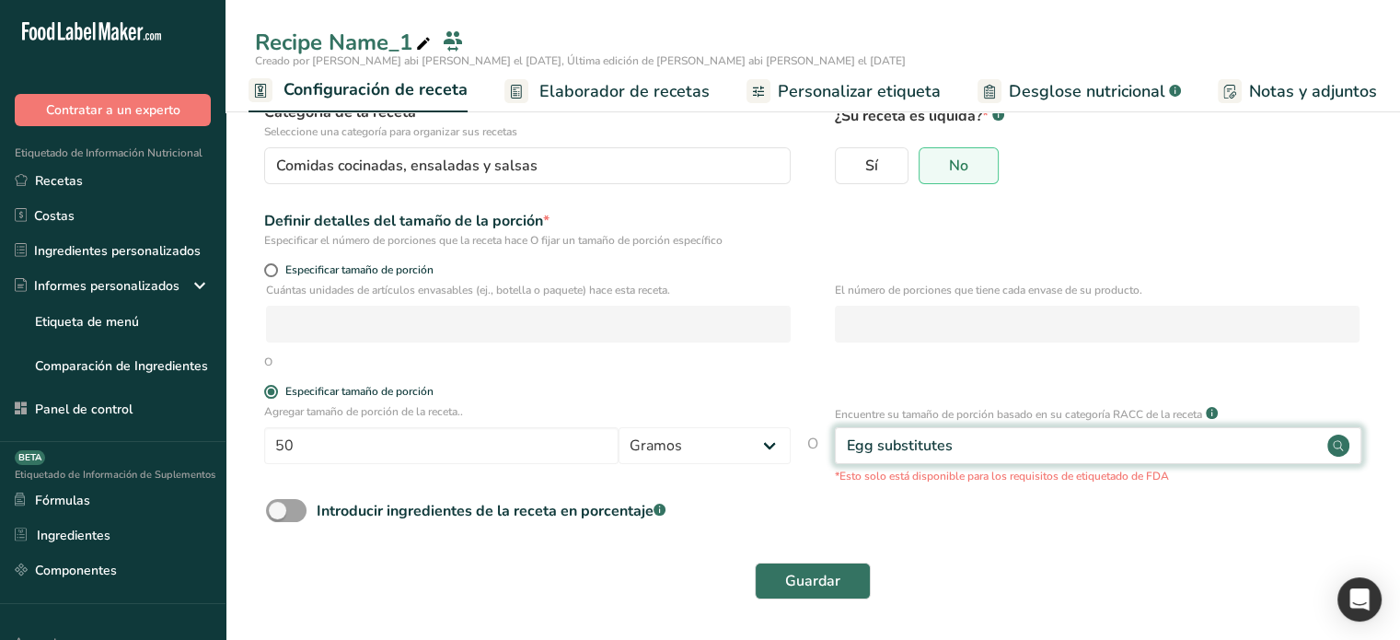
click at [963, 439] on div "Egg substitutes" at bounding box center [1098, 445] width 526 height 37
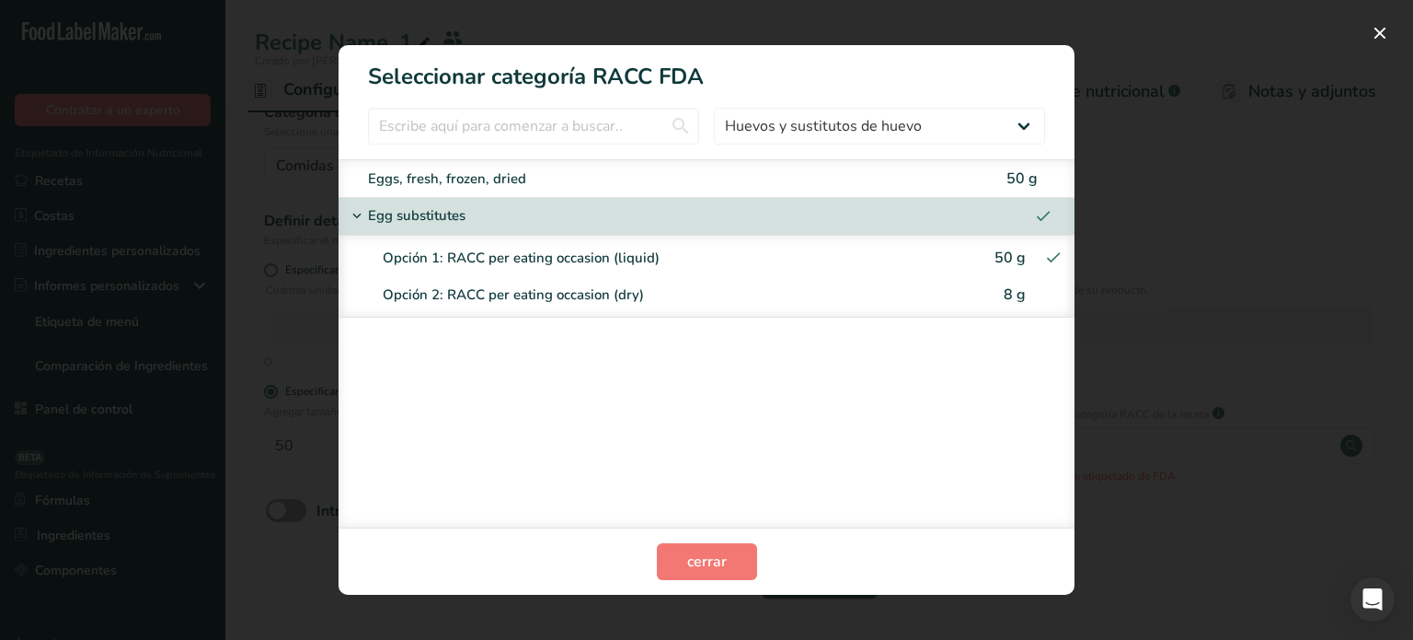
click at [852, 295] on div "Opción 2: RACC per eating occasion (dry)" at bounding box center [677, 294] width 588 height 21
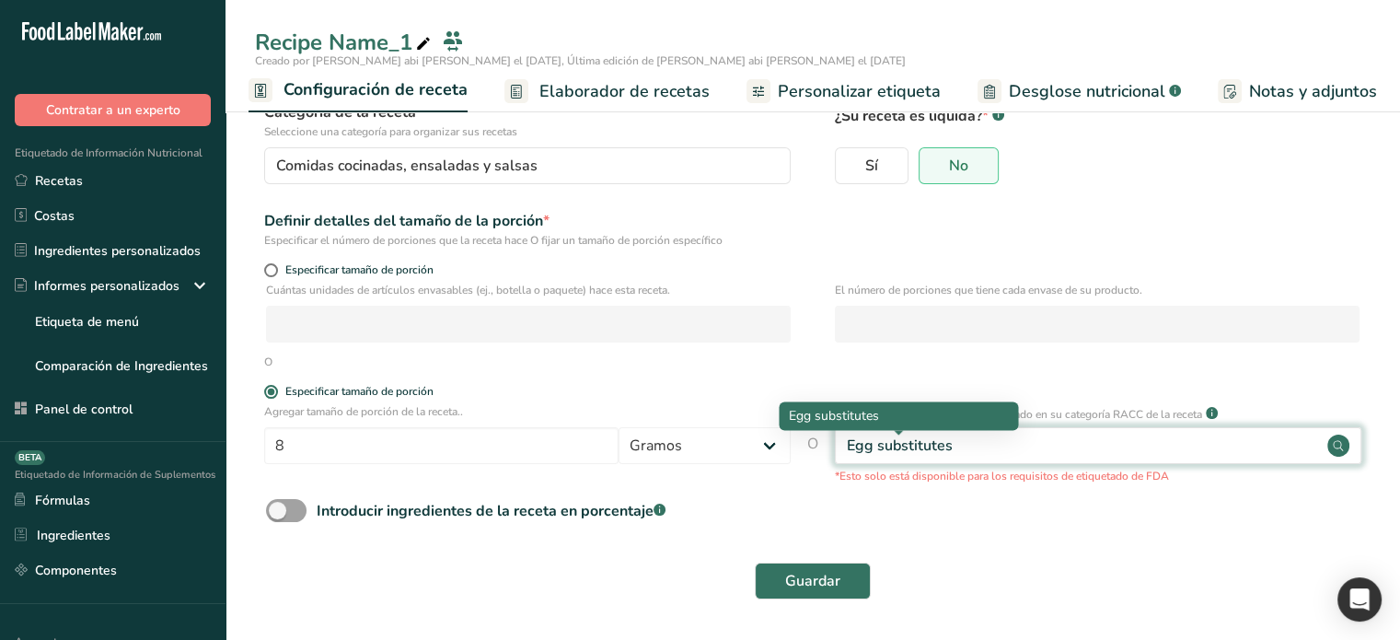
click at [875, 445] on div "Egg substitutes" at bounding box center [900, 445] width 106 height 22
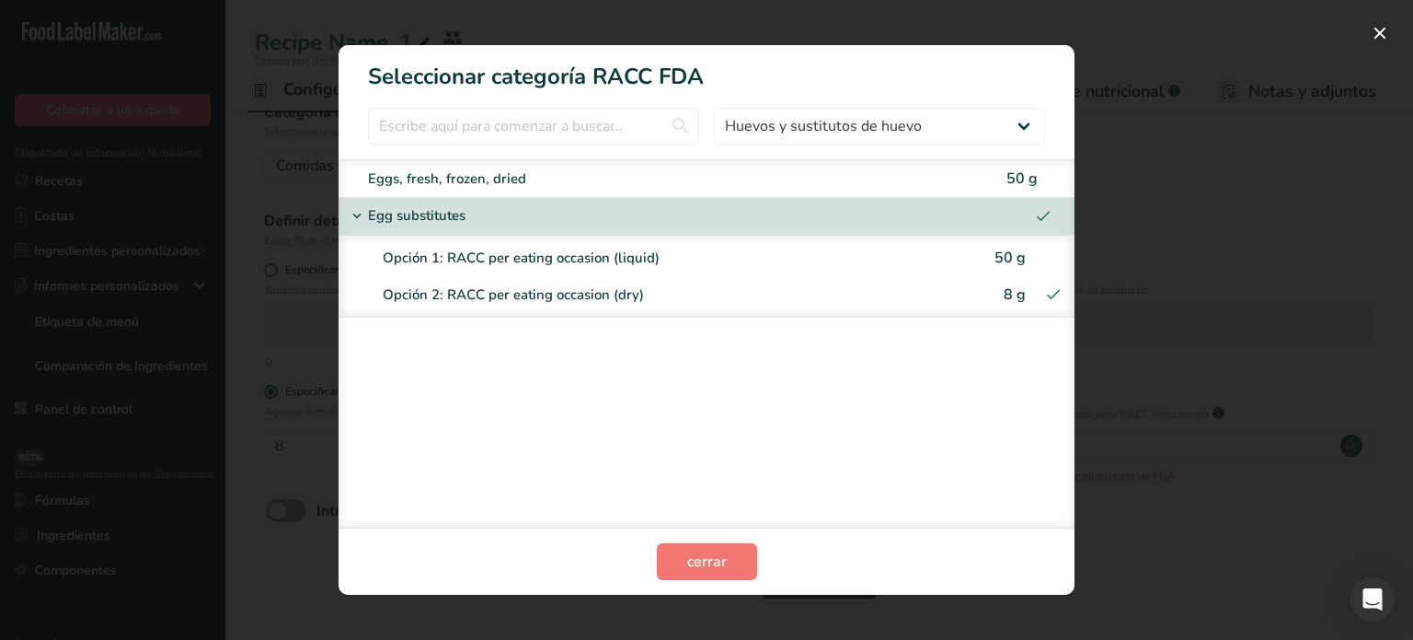
click at [921, 184] on div "Eggs, fresh, frozen, dried" at bounding box center [675, 178] width 615 height 21
type input "50"
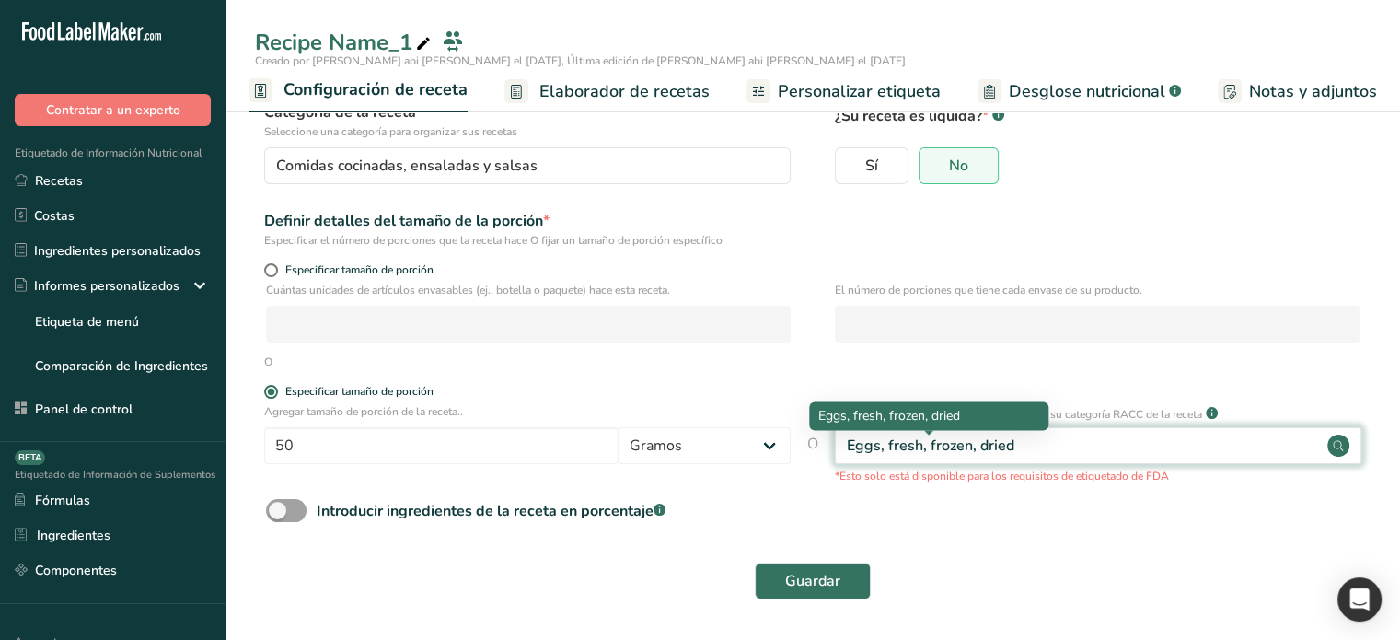
click at [941, 454] on div "Eggs, fresh, frozen, dried" at bounding box center [930, 445] width 167 height 22
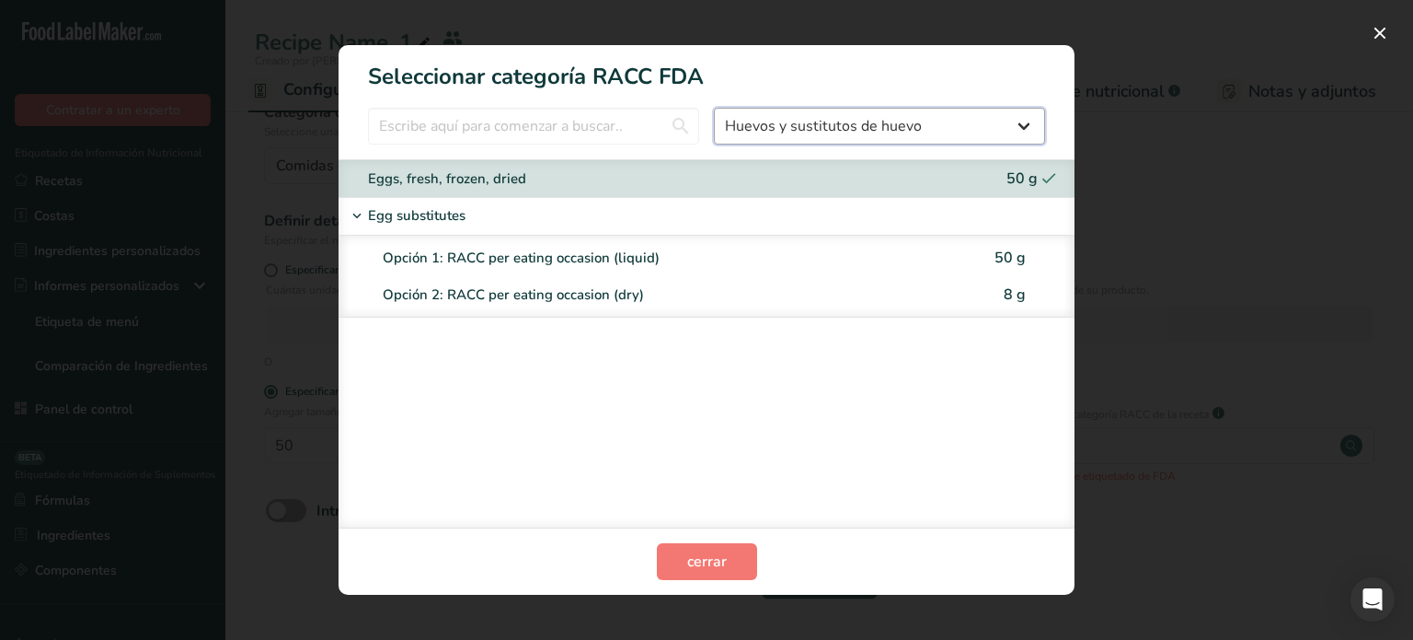
click at [813, 132] on select "Todos Productos de panadería Bebidas Cereales y otros productos de granos Produ…" at bounding box center [879, 126] width 331 height 37
select select "RACC Category Selection Modal"
click at [714, 108] on select "Todos Productos de panadería Bebidas Cereales y otros productos de granos Produ…" at bounding box center [879, 126] width 331 height 37
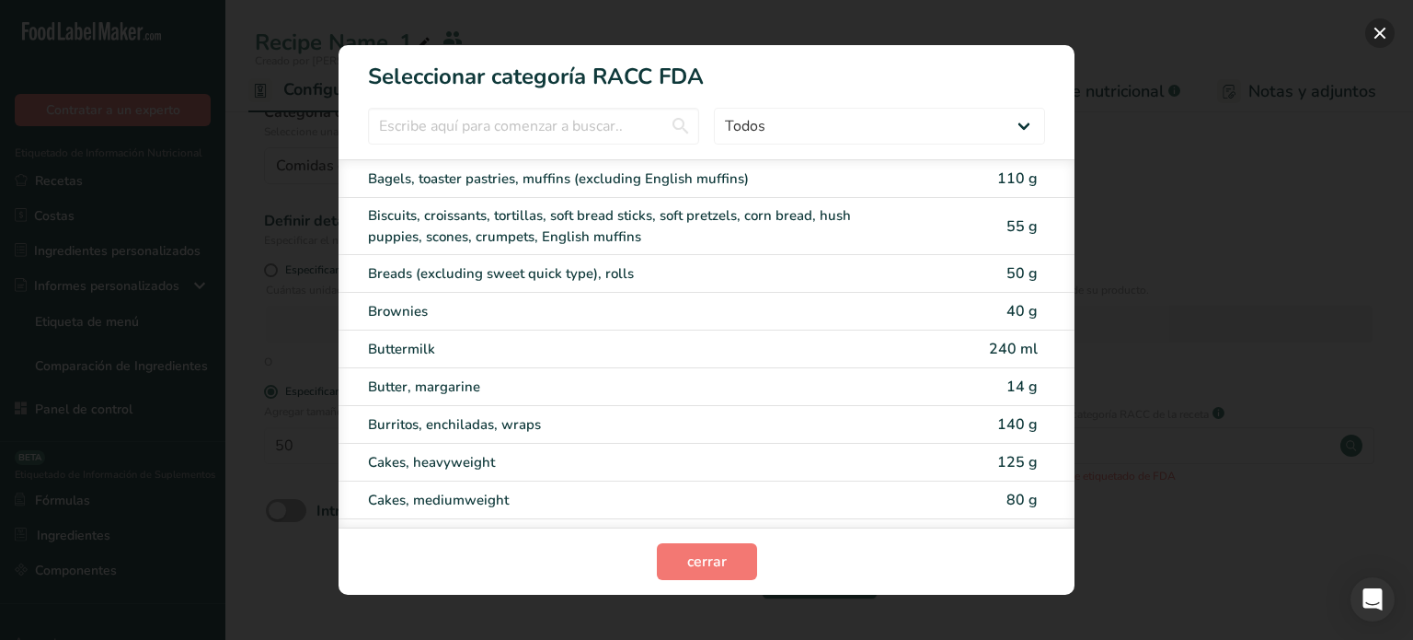
click at [1388, 30] on button "RACC Category Selection Modal" at bounding box center [1380, 32] width 29 height 29
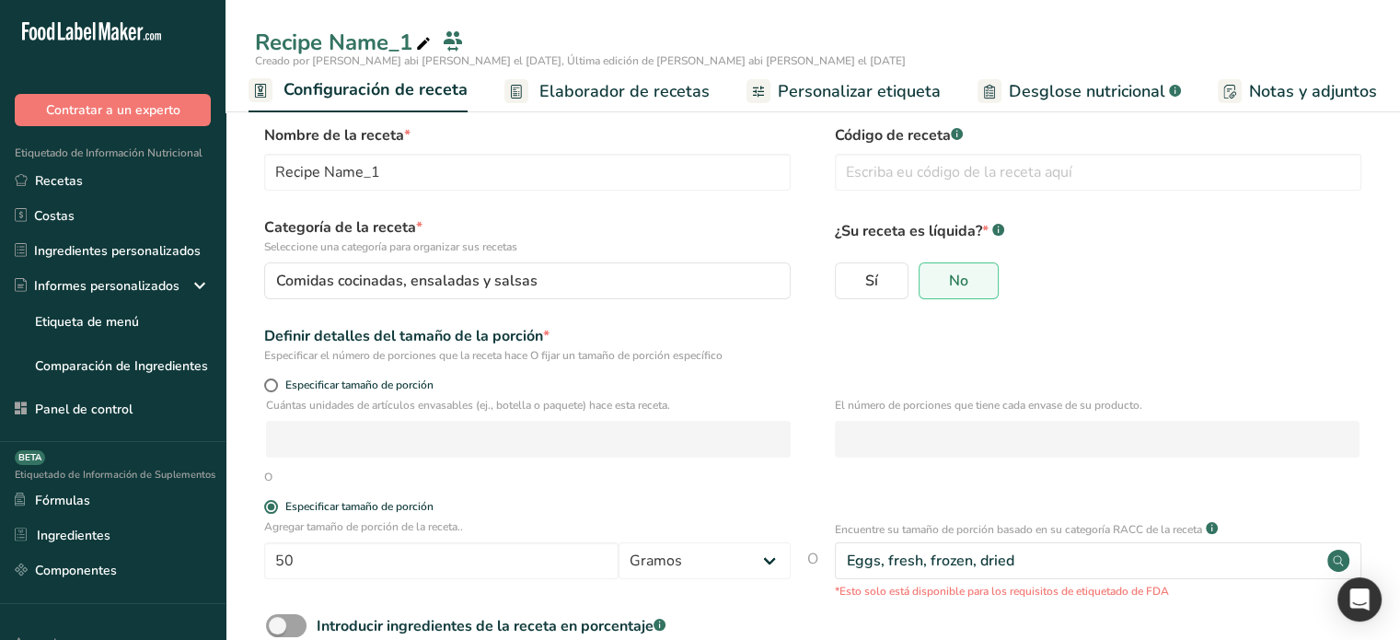
scroll to position [0, 0]
